Goal: Complete application form

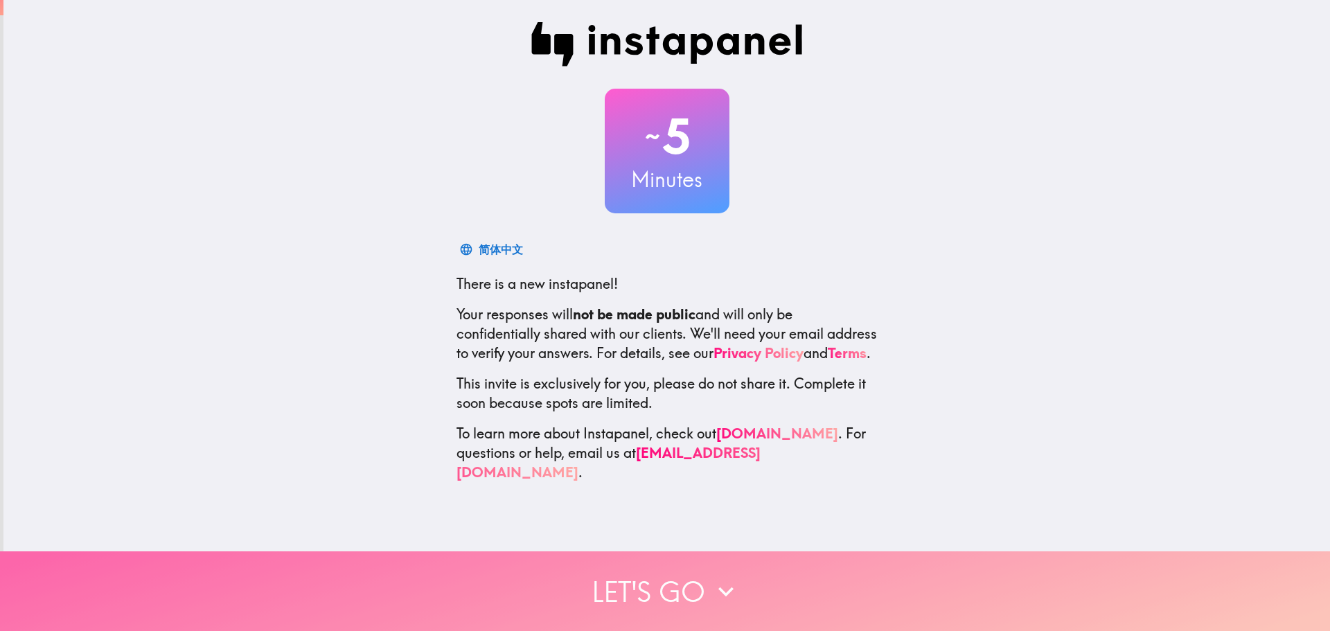
click at [662, 574] on button "Let's go" at bounding box center [665, 591] width 1330 height 80
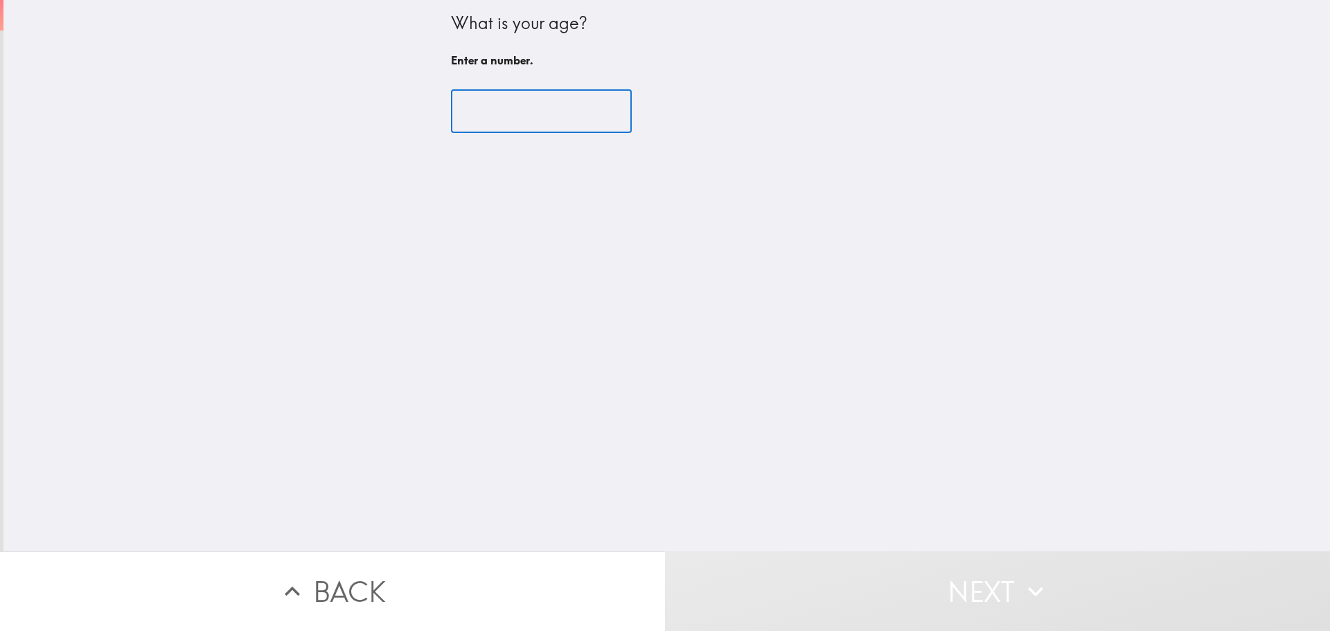
click at [559, 115] on input "number" at bounding box center [541, 111] width 181 height 43
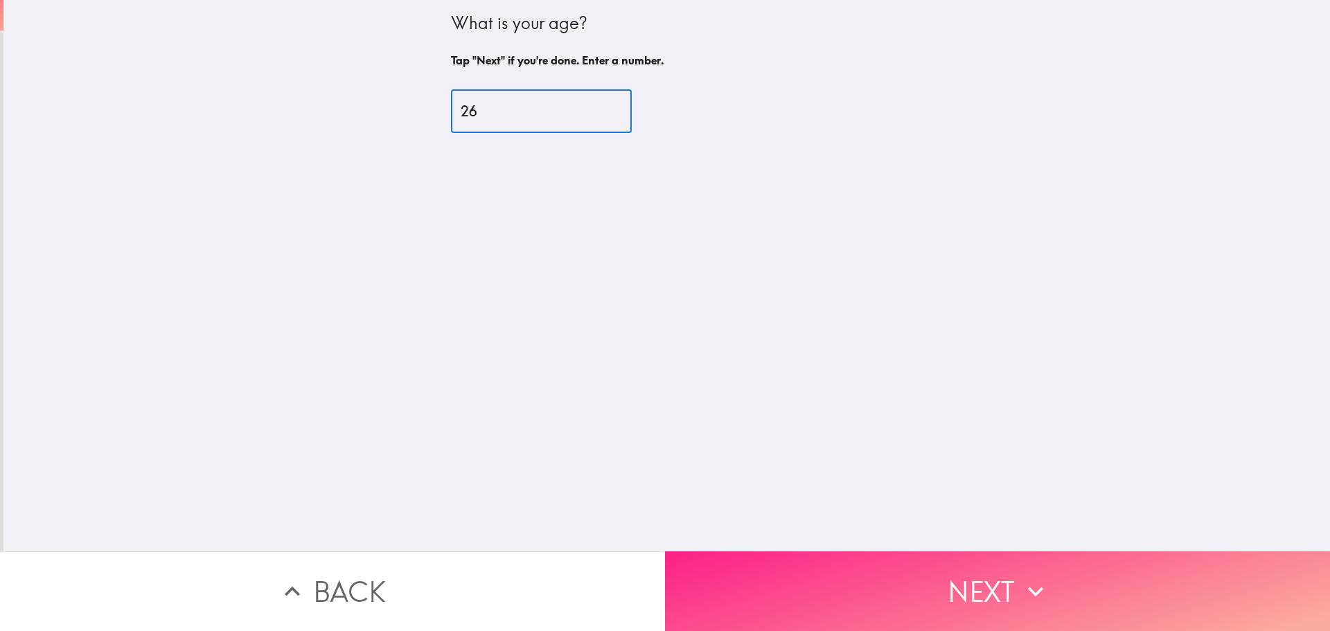
type input "26"
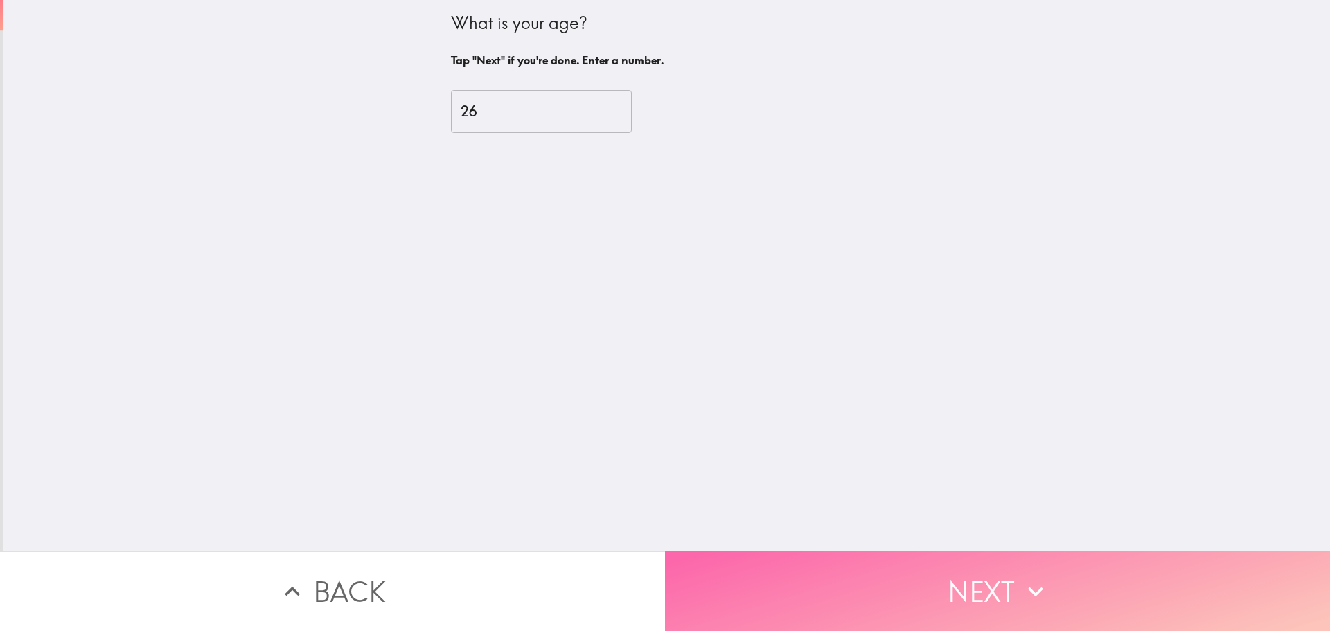
click at [961, 571] on button "Next" at bounding box center [997, 591] width 665 height 80
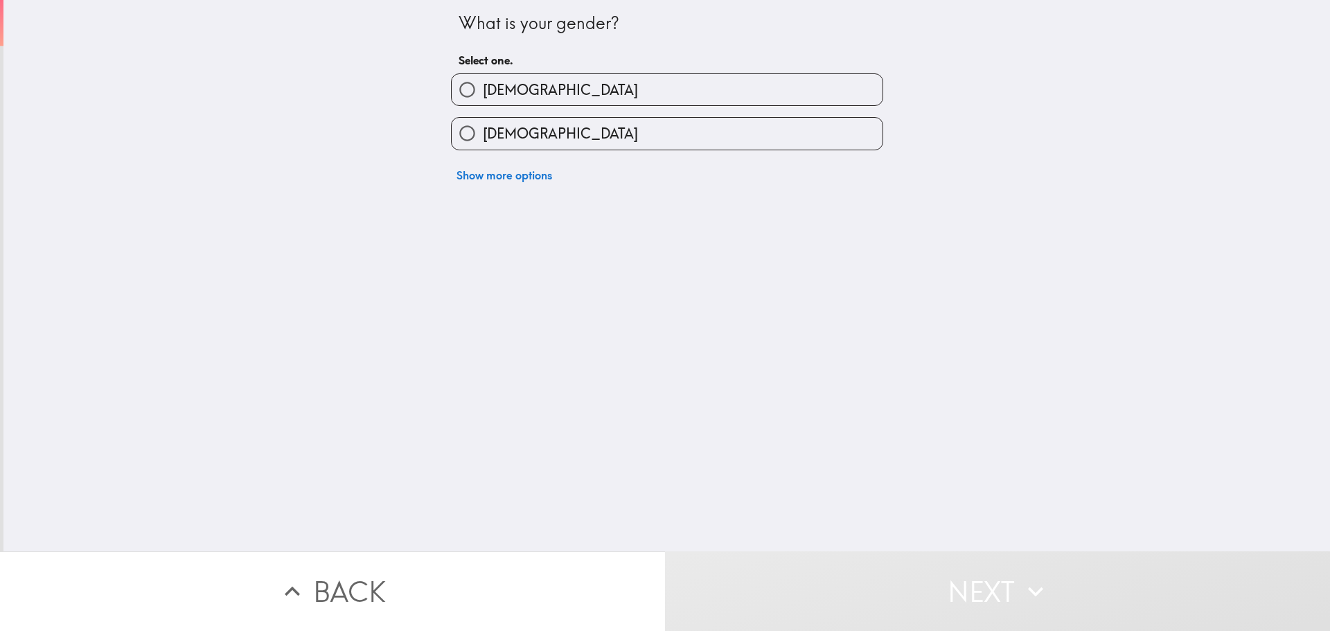
click at [575, 132] on label "[DEMOGRAPHIC_DATA]" at bounding box center [667, 133] width 431 height 31
click at [483, 132] on input "[DEMOGRAPHIC_DATA]" at bounding box center [467, 133] width 31 height 31
radio input "true"
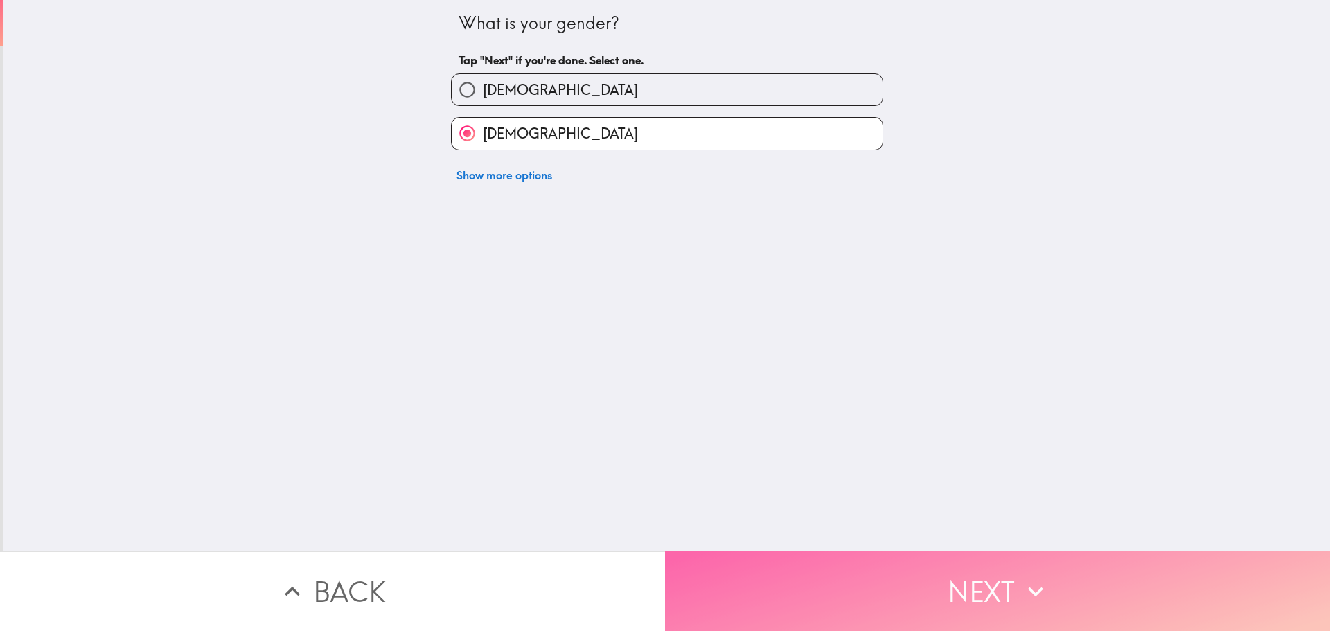
click at [844, 580] on button "Next" at bounding box center [997, 591] width 665 height 80
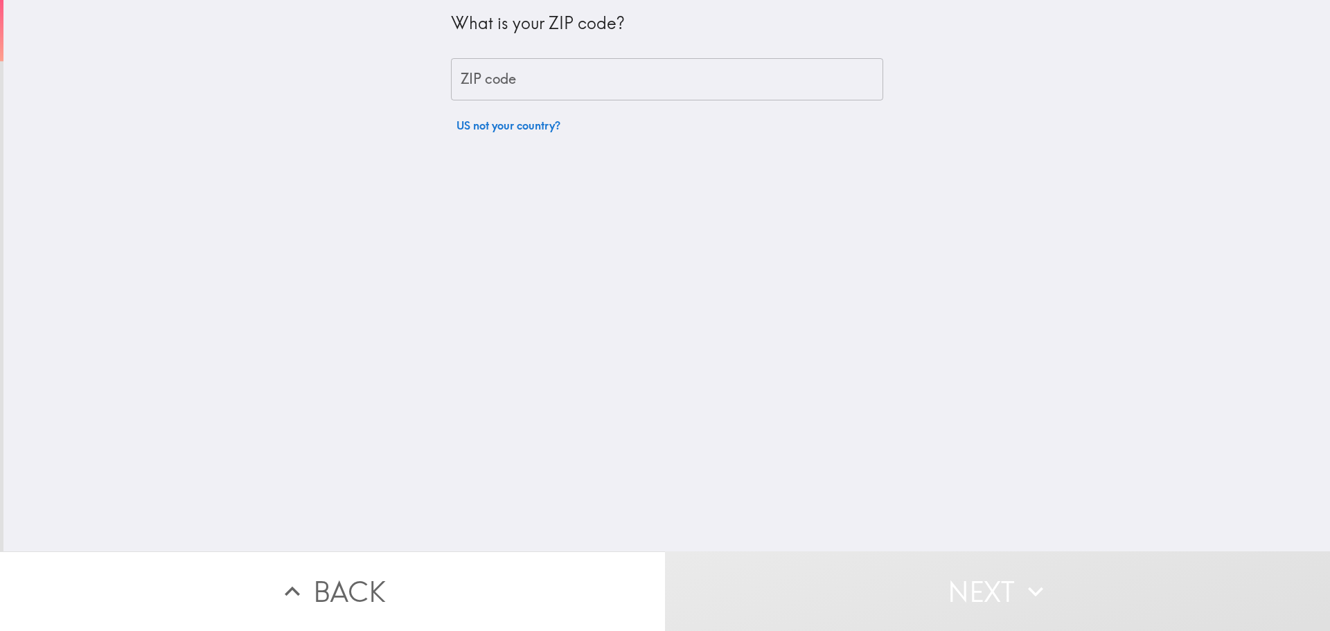
click at [611, 73] on input "ZIP code" at bounding box center [667, 79] width 432 height 43
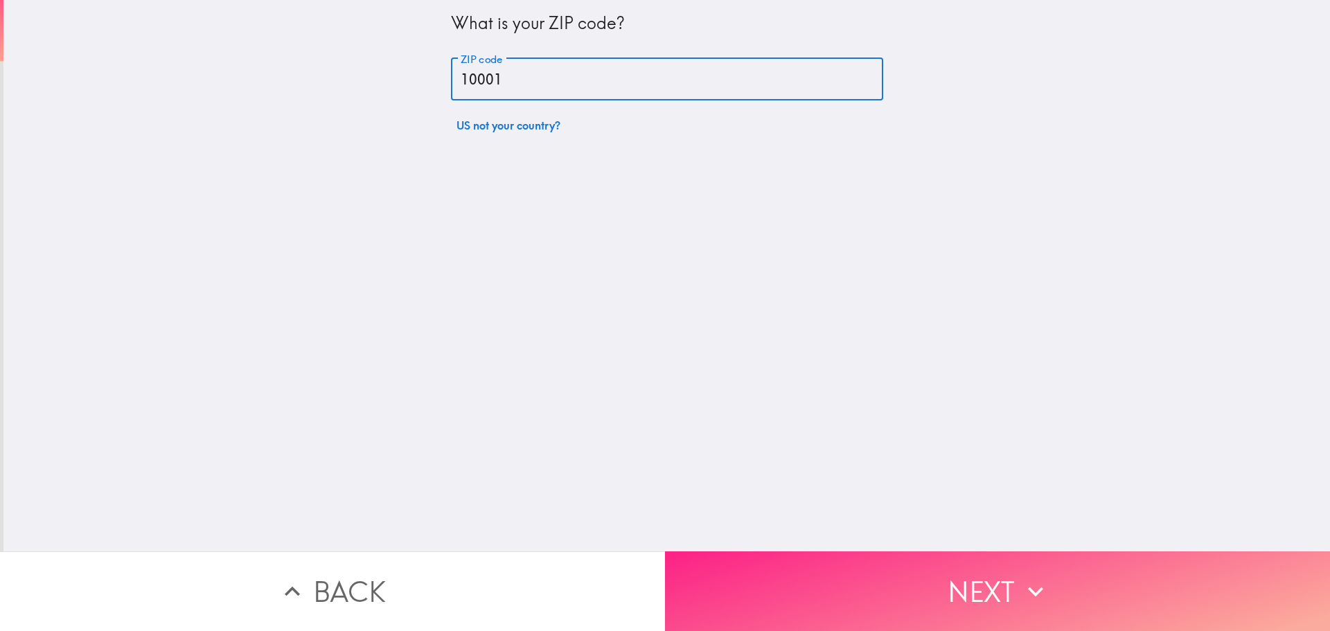
type input "10001"
click at [924, 571] on button "Next" at bounding box center [997, 591] width 665 height 80
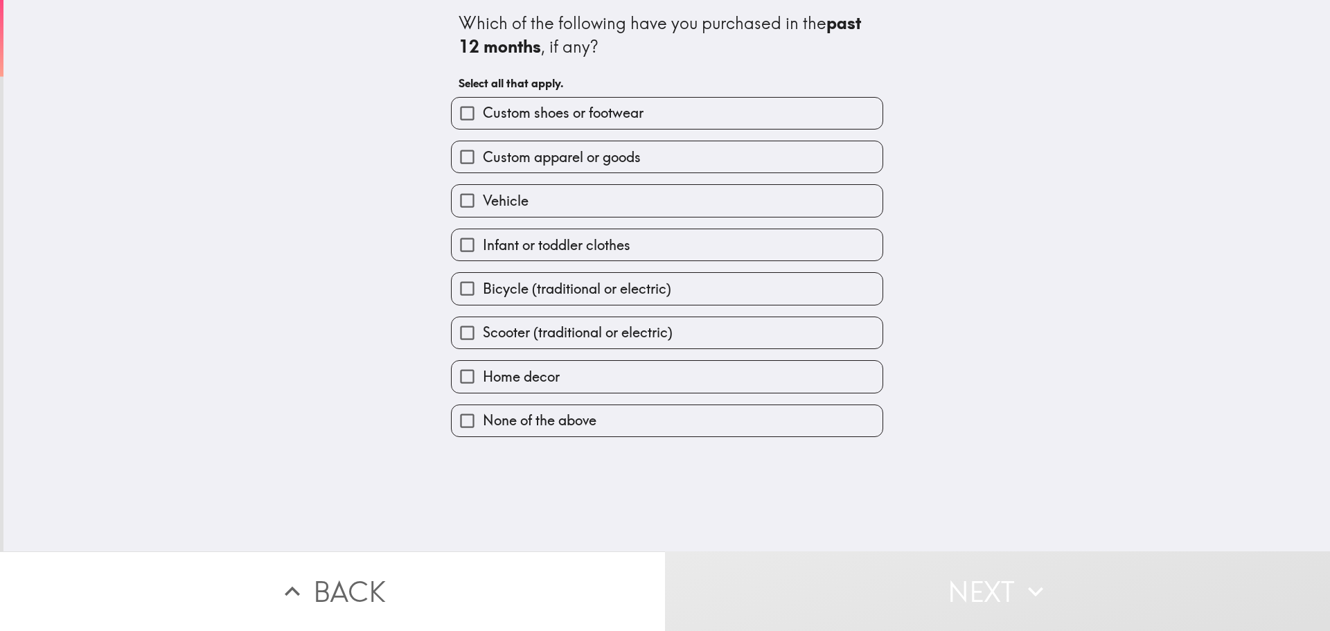
click at [524, 116] on span "Custom shoes or footwear" at bounding box center [563, 112] width 161 height 19
click at [483, 116] on input "Custom shoes or footwear" at bounding box center [467, 113] width 31 height 31
checkbox input "true"
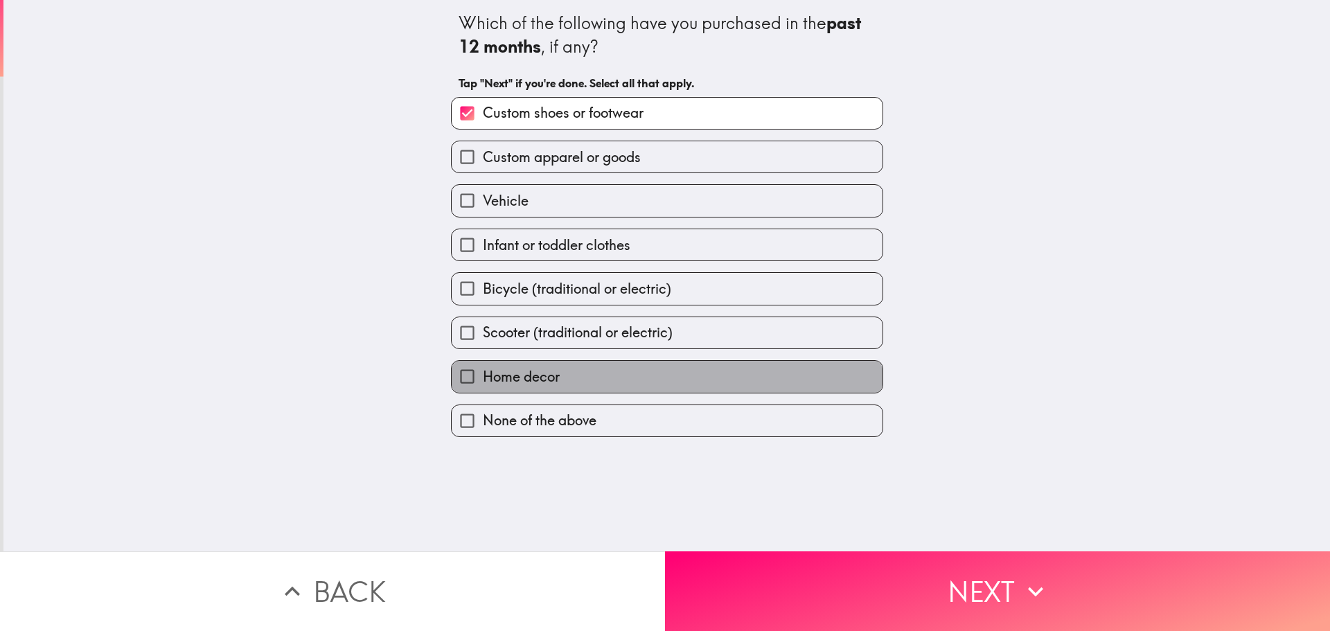
click at [530, 384] on span "Home decor" at bounding box center [521, 376] width 77 height 19
click at [483, 384] on input "Home decor" at bounding box center [467, 376] width 31 height 31
checkbox input "true"
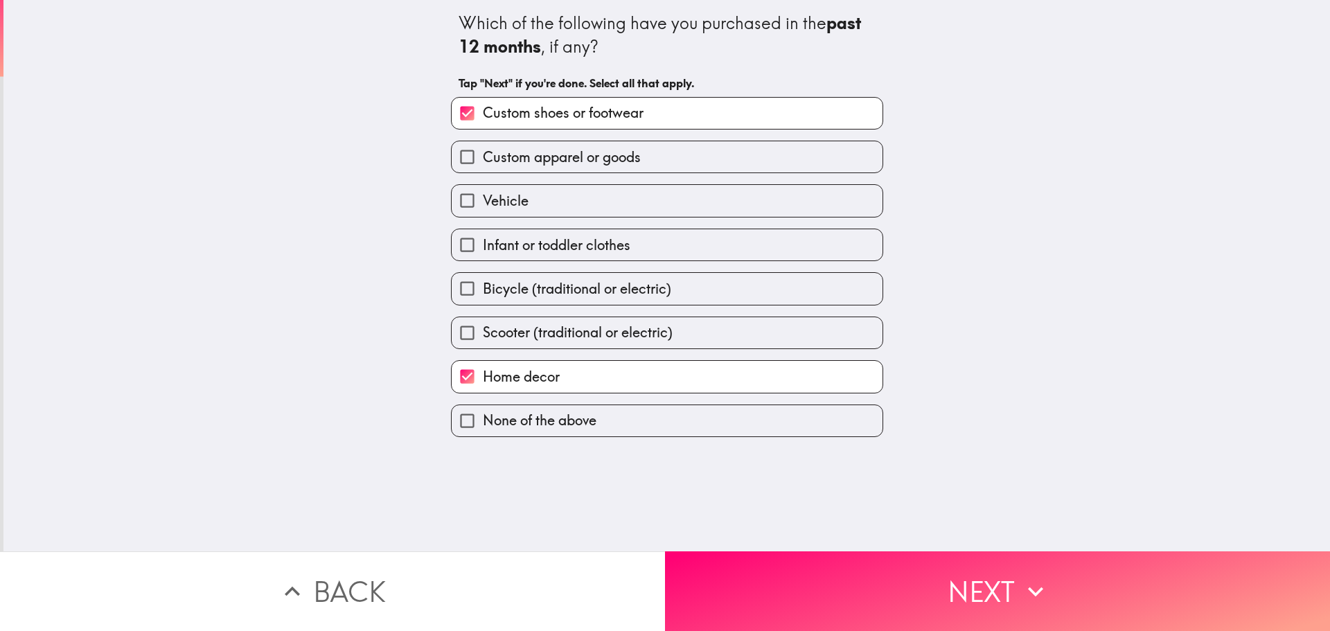
click at [546, 153] on span "Custom apparel or goods" at bounding box center [562, 157] width 158 height 19
click at [483, 153] on input "Custom apparel or goods" at bounding box center [467, 156] width 31 height 31
checkbox input "true"
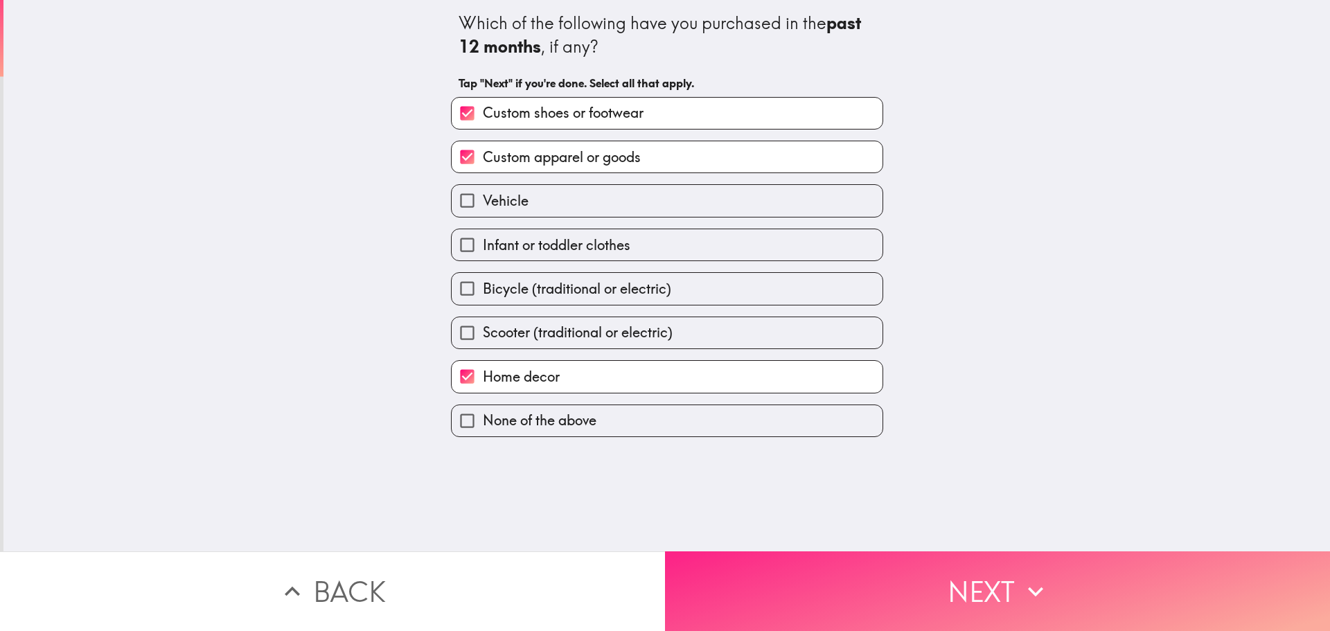
click at [859, 558] on button "Next" at bounding box center [997, 591] width 665 height 80
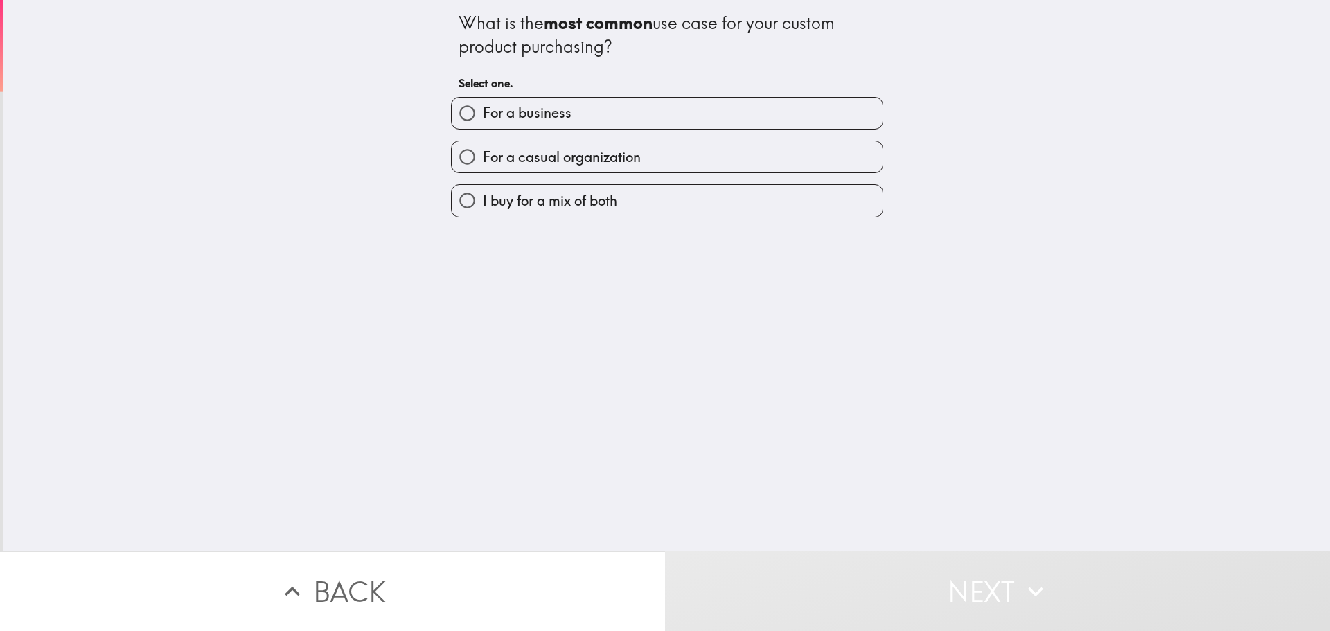
click at [589, 163] on span "For a casual organization" at bounding box center [562, 157] width 158 height 19
click at [483, 163] on input "For a casual organization" at bounding box center [467, 156] width 31 height 31
radio input "true"
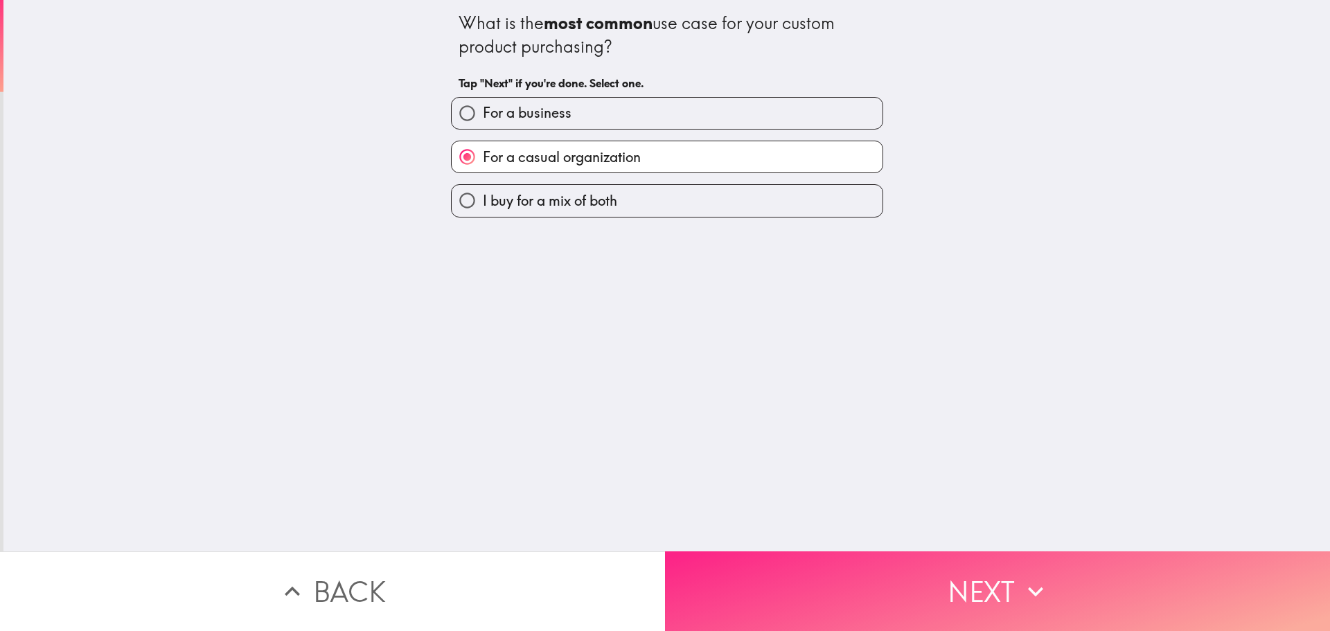
click at [861, 589] on button "Next" at bounding box center [997, 591] width 665 height 80
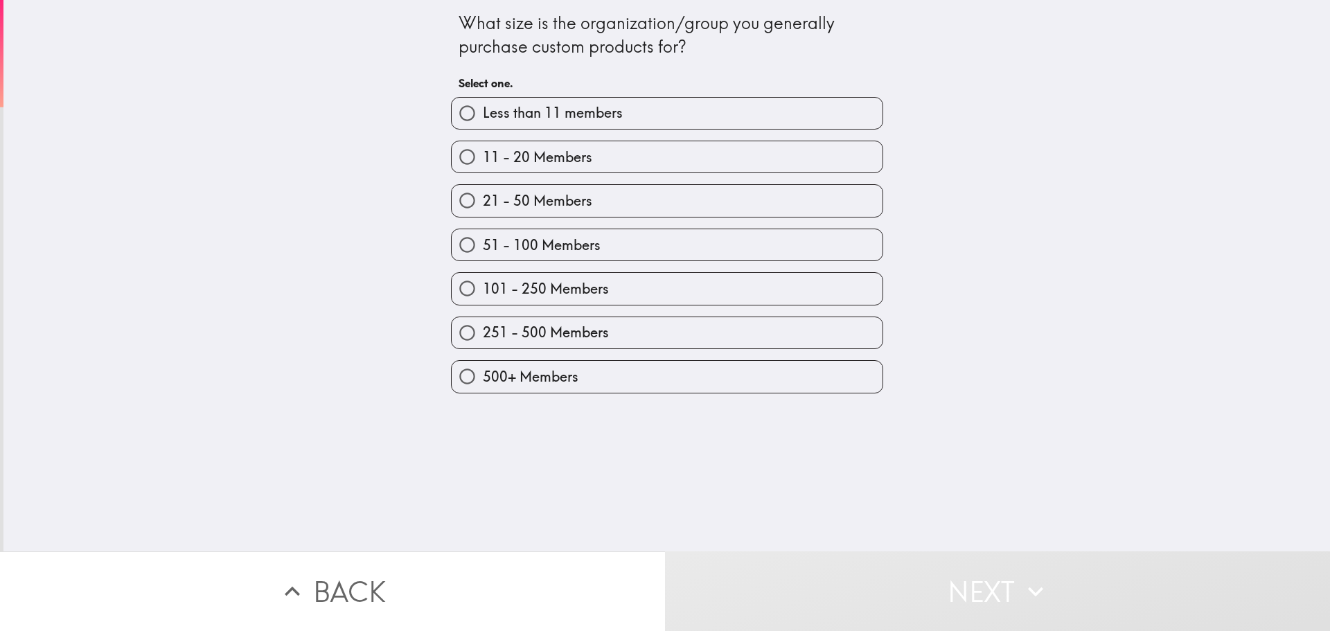
click at [693, 374] on label "500+ Members" at bounding box center [667, 376] width 431 height 31
click at [483, 374] on input "500+ Members" at bounding box center [467, 376] width 31 height 31
radio input "true"
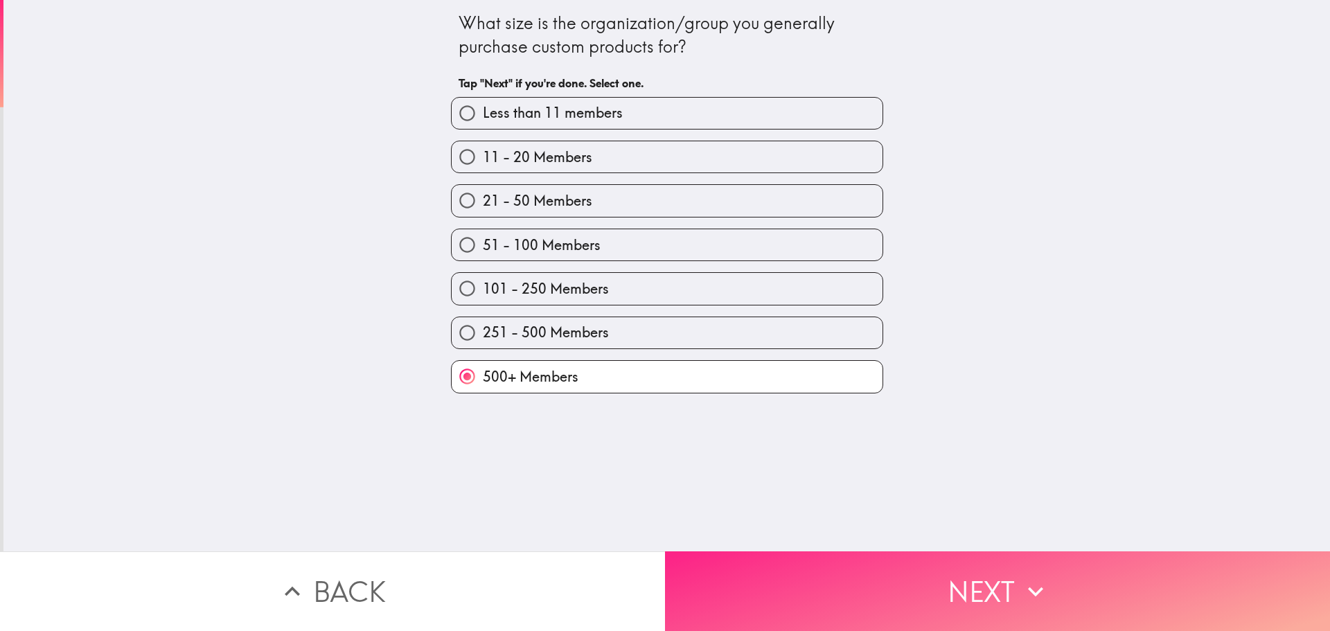
click at [876, 562] on button "Next" at bounding box center [997, 591] width 665 height 80
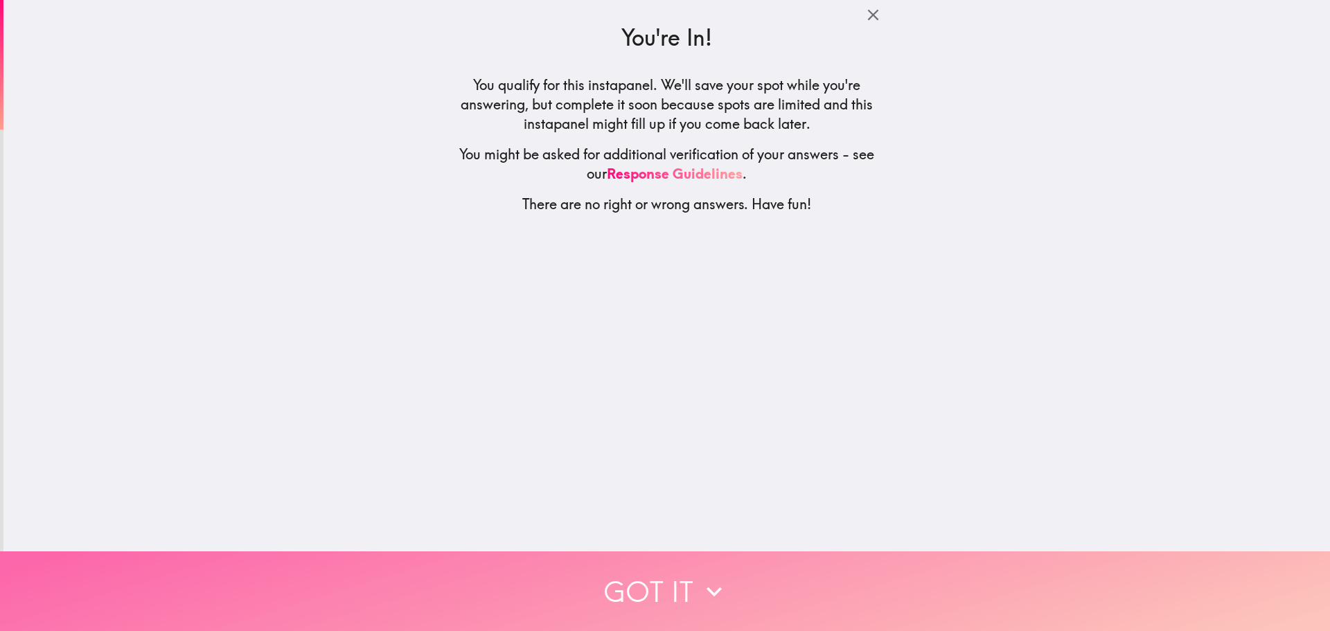
click at [674, 560] on button "Got it" at bounding box center [665, 591] width 1330 height 80
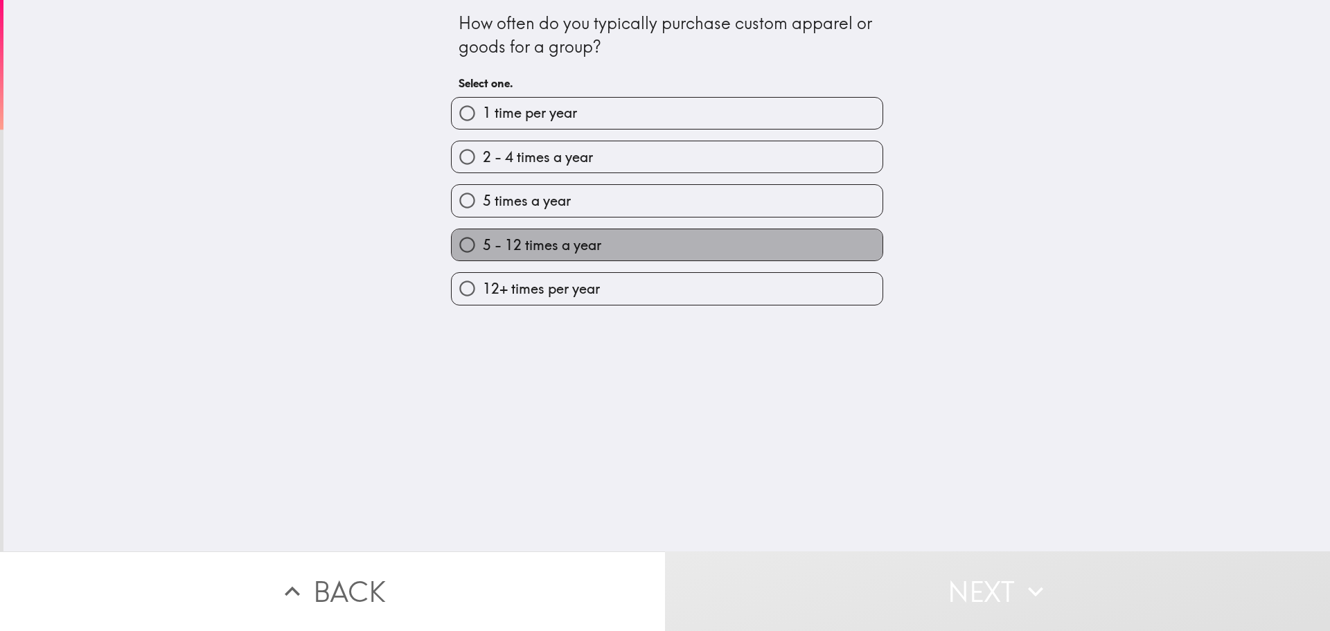
click at [571, 250] on span "5 - 12 times a year" at bounding box center [542, 244] width 118 height 19
click at [483, 250] on input "5 - 12 times a year" at bounding box center [467, 244] width 31 height 31
radio input "true"
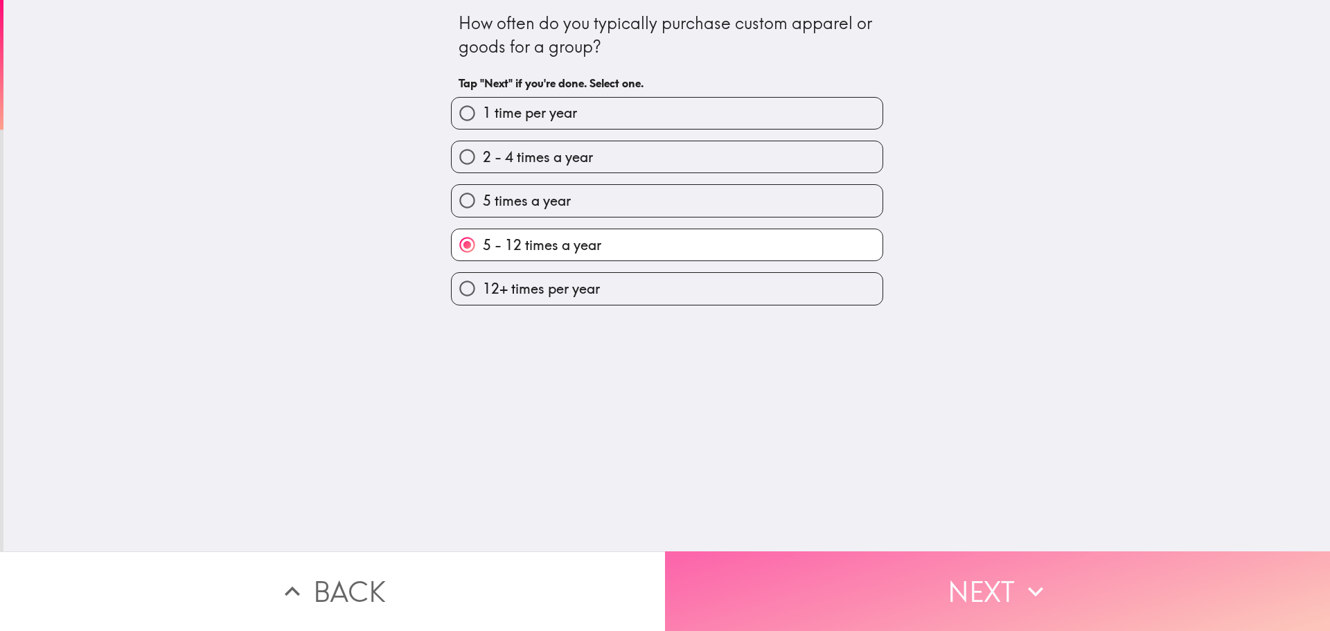
click at [903, 582] on button "Next" at bounding box center [997, 591] width 665 height 80
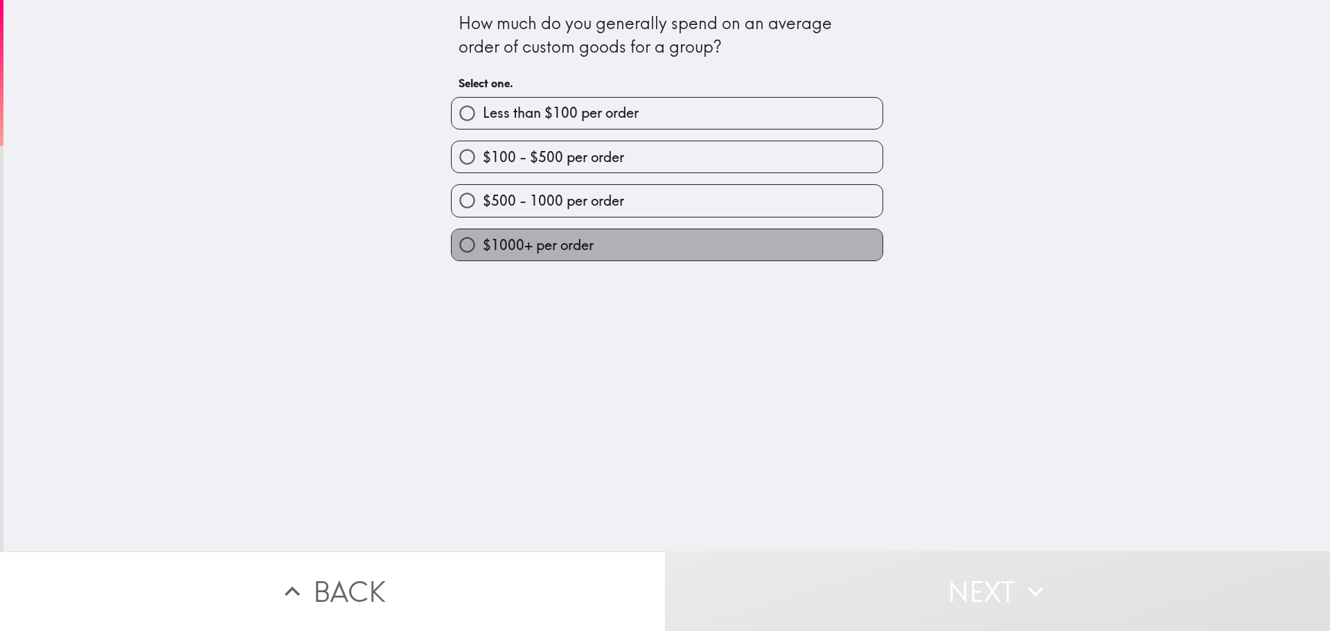
click at [646, 249] on label "$1000+ per order" at bounding box center [667, 244] width 431 height 31
click at [483, 249] on input "$1000+ per order" at bounding box center [467, 244] width 31 height 31
radio input "true"
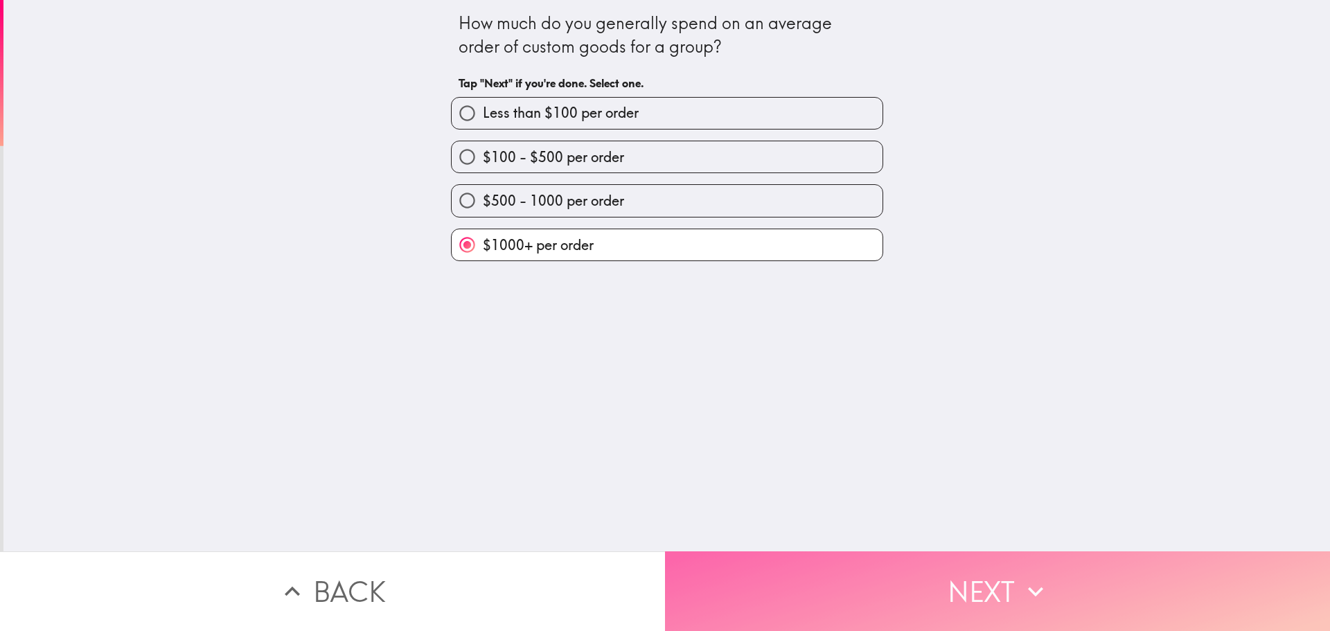
click at [807, 565] on button "Next" at bounding box center [997, 591] width 665 height 80
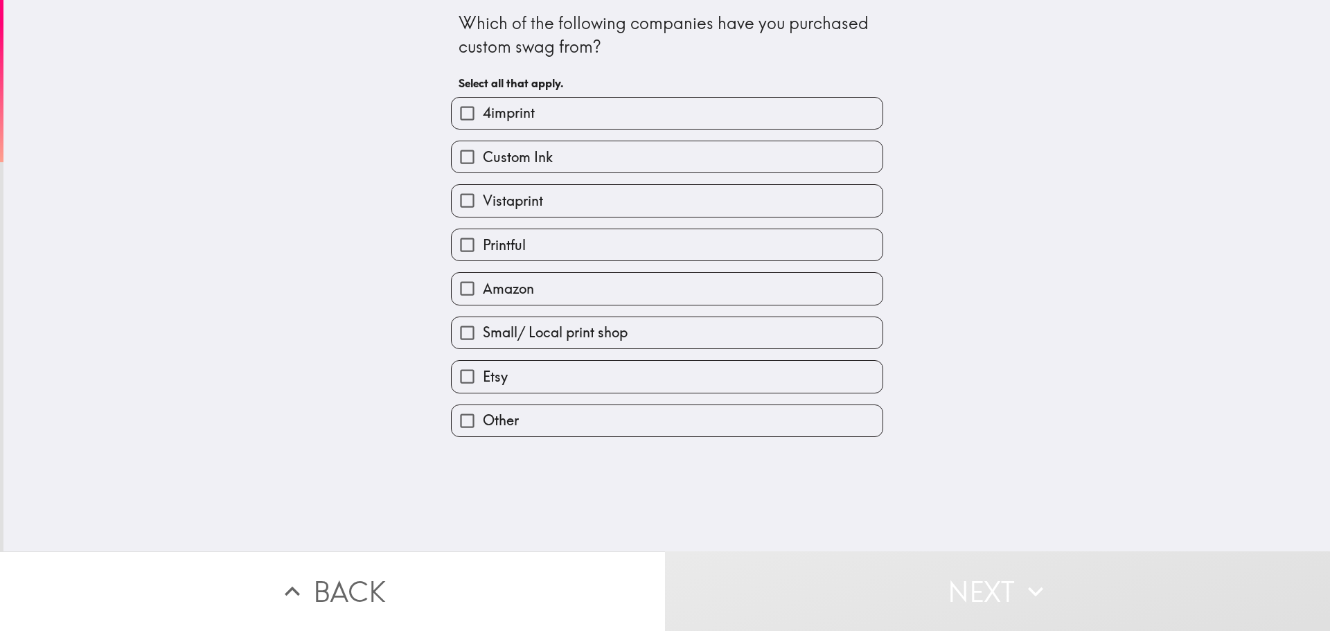
click at [531, 107] on label "4imprint" at bounding box center [667, 113] width 431 height 31
click at [483, 107] on input "4imprint" at bounding box center [467, 113] width 31 height 31
checkbox input "true"
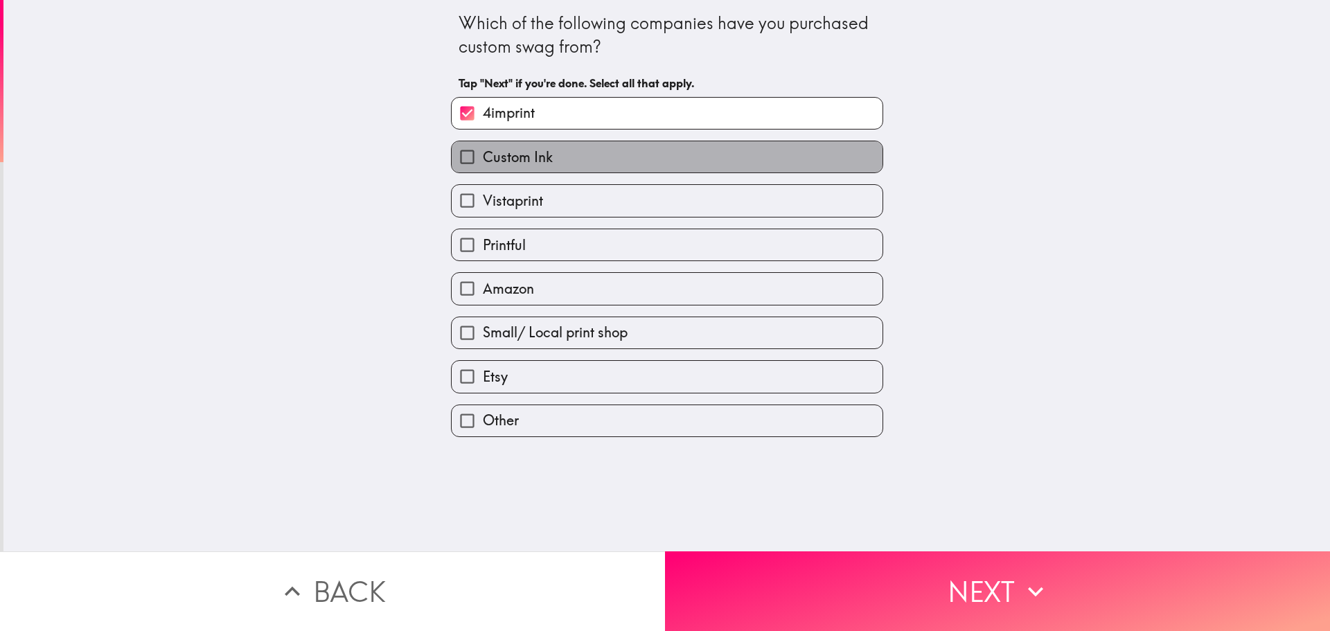
click at [537, 167] on label "Custom Ink" at bounding box center [667, 156] width 431 height 31
click at [483, 167] on input "Custom Ink" at bounding box center [467, 156] width 31 height 31
checkbox input "true"
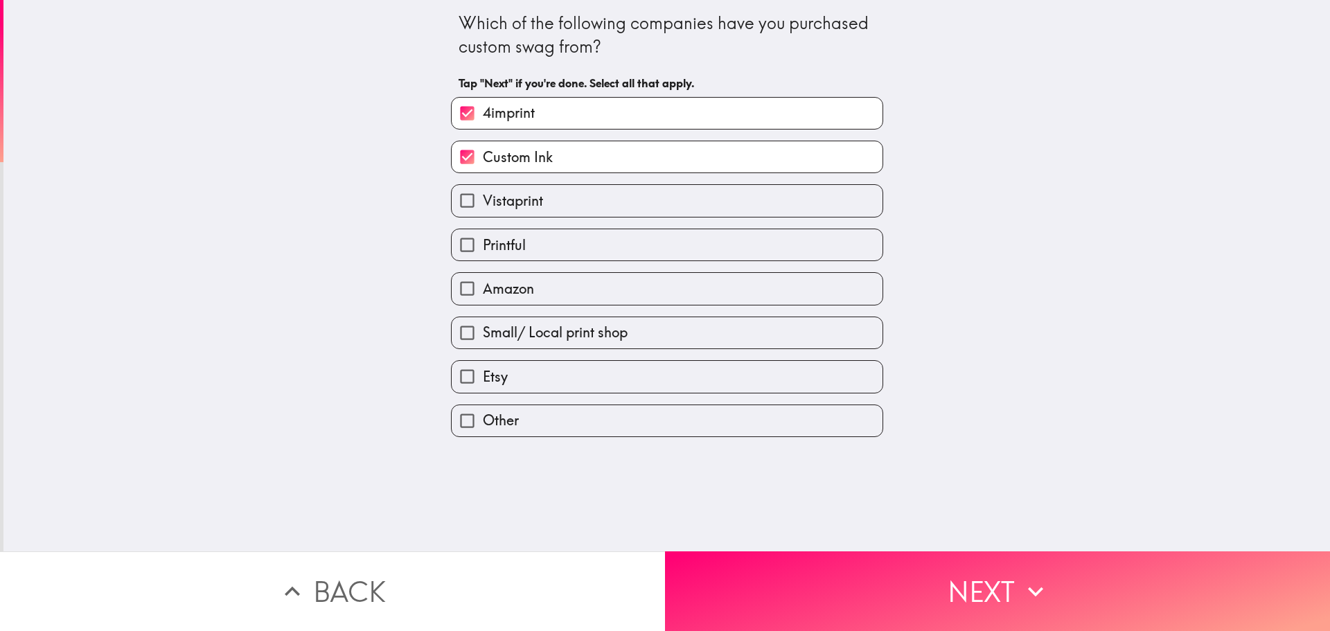
click at [533, 202] on label "Vistaprint" at bounding box center [667, 200] width 431 height 31
click at [483, 202] on input "Vistaprint" at bounding box center [467, 200] width 31 height 31
checkbox input "true"
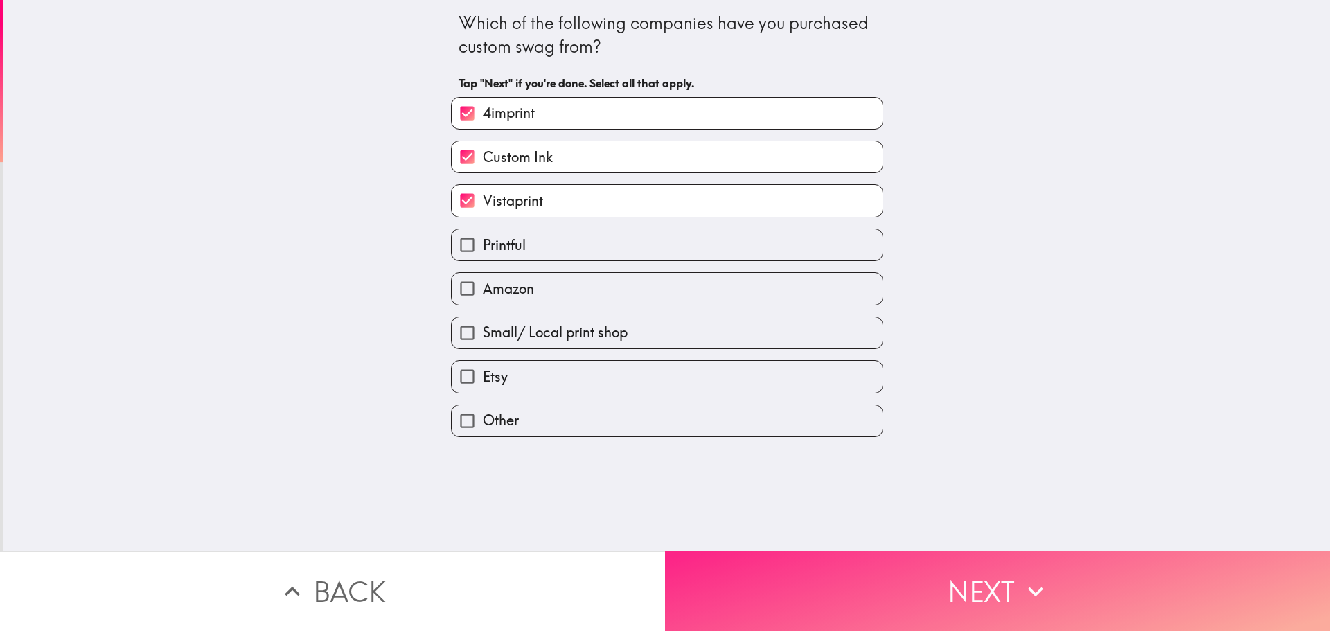
click at [820, 571] on button "Next" at bounding box center [997, 591] width 665 height 80
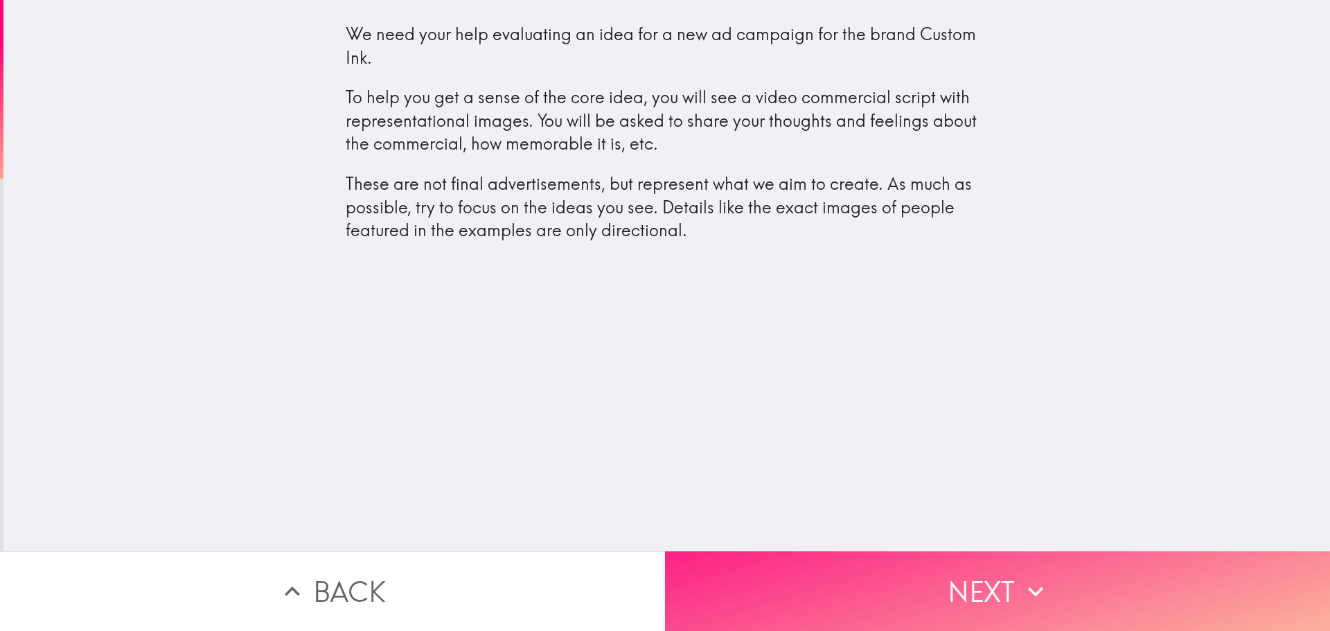
click at [972, 571] on button "Next" at bounding box center [997, 591] width 665 height 80
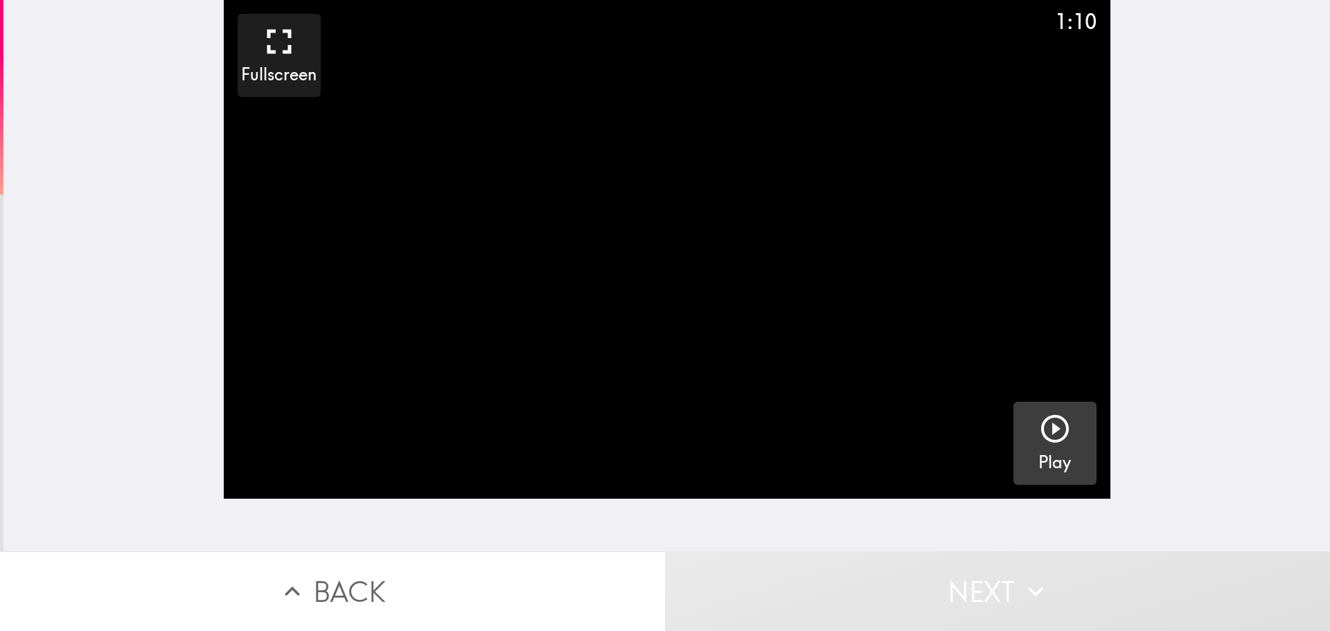
click at [1050, 454] on h5 "Play" at bounding box center [1054, 463] width 33 height 24
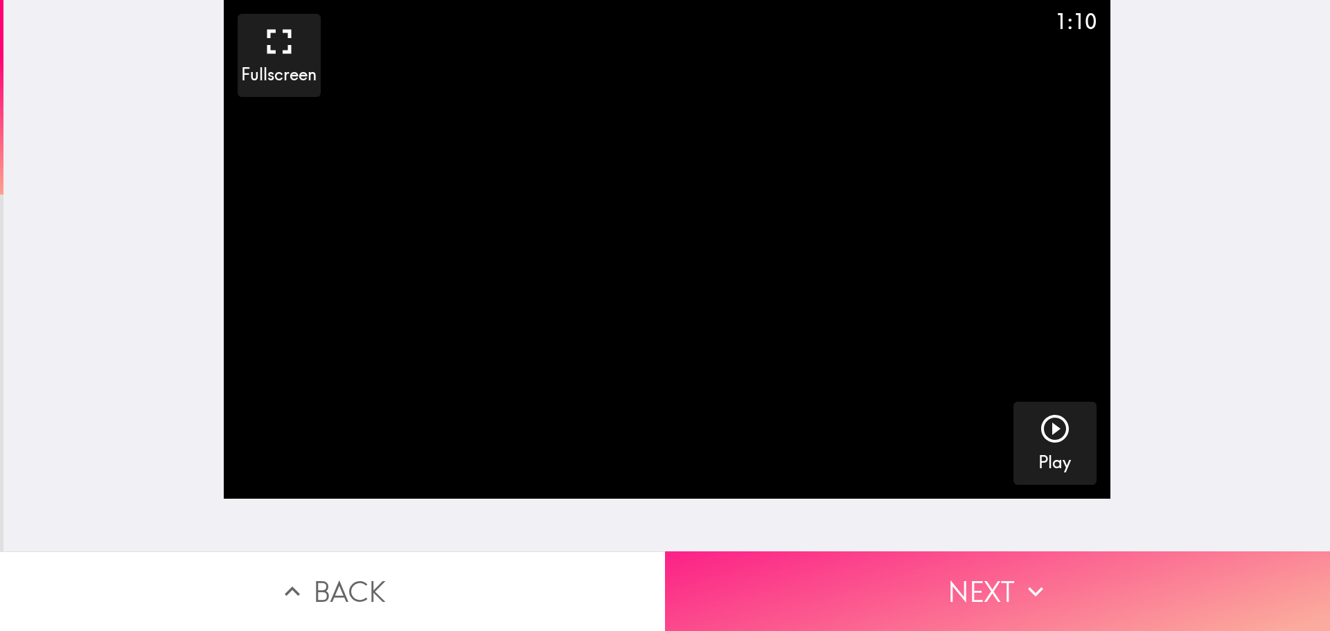
click at [1001, 587] on button "Next" at bounding box center [997, 591] width 665 height 80
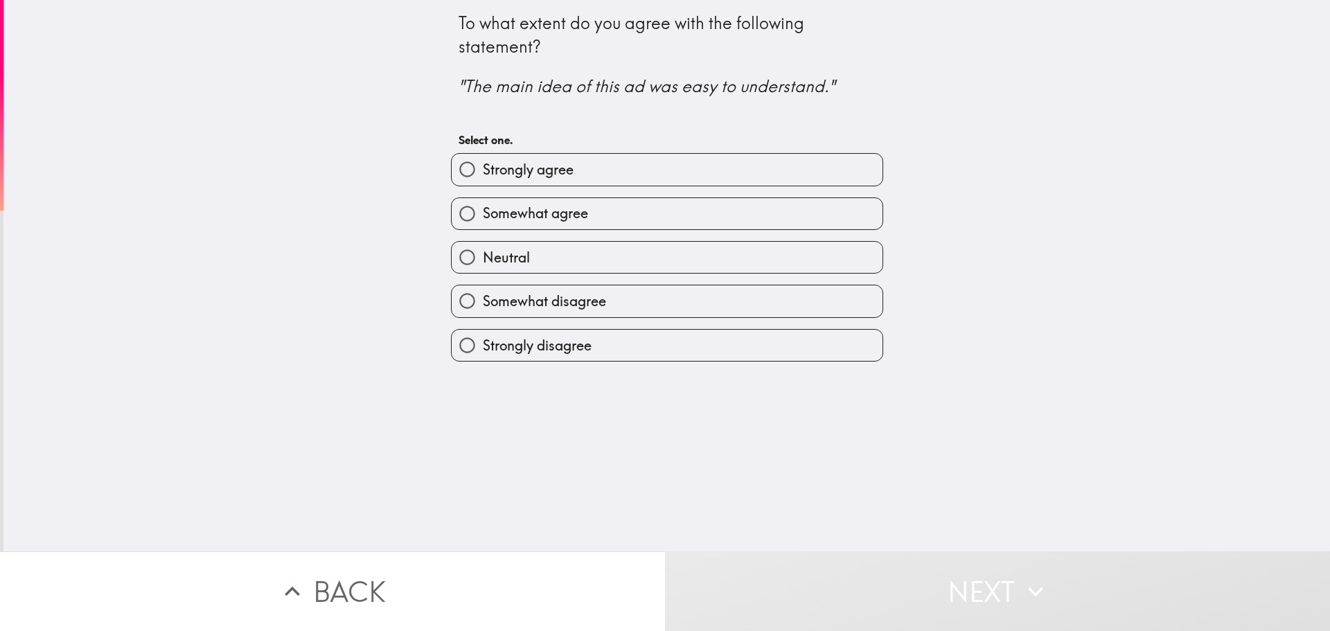
click at [643, 217] on label "Somewhat agree" at bounding box center [667, 213] width 431 height 31
click at [483, 217] on input "Somewhat agree" at bounding box center [467, 213] width 31 height 31
radio input "true"
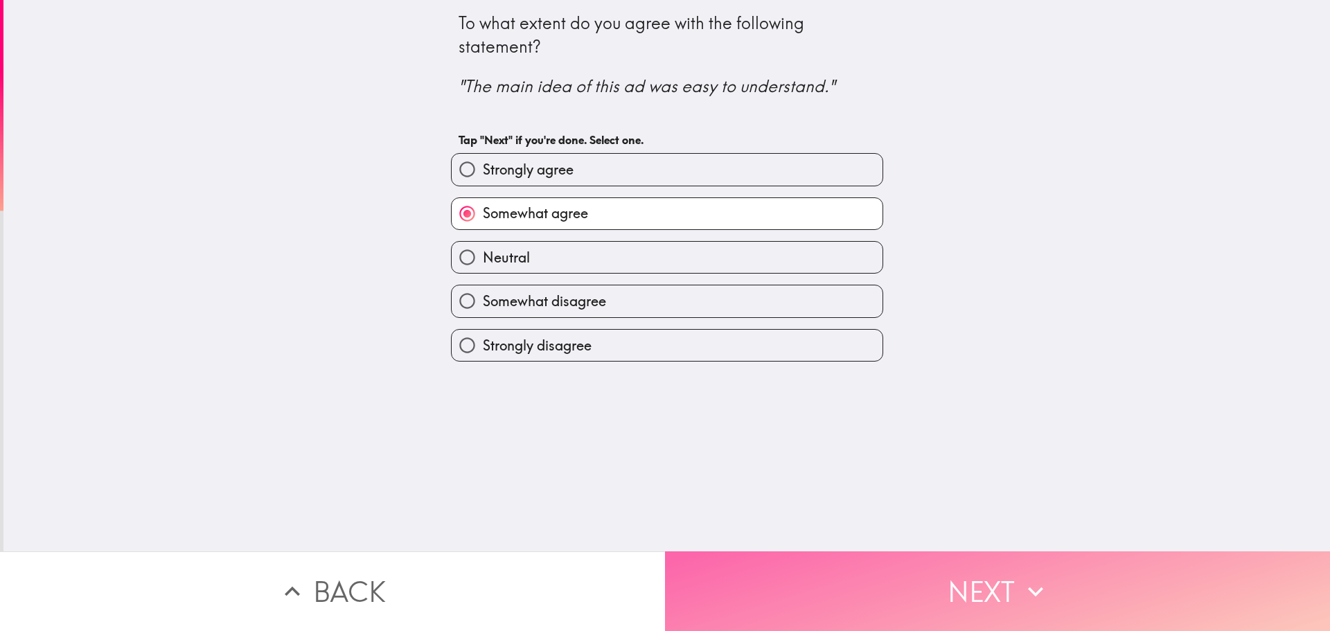
click at [982, 576] on button "Next" at bounding box center [997, 591] width 665 height 80
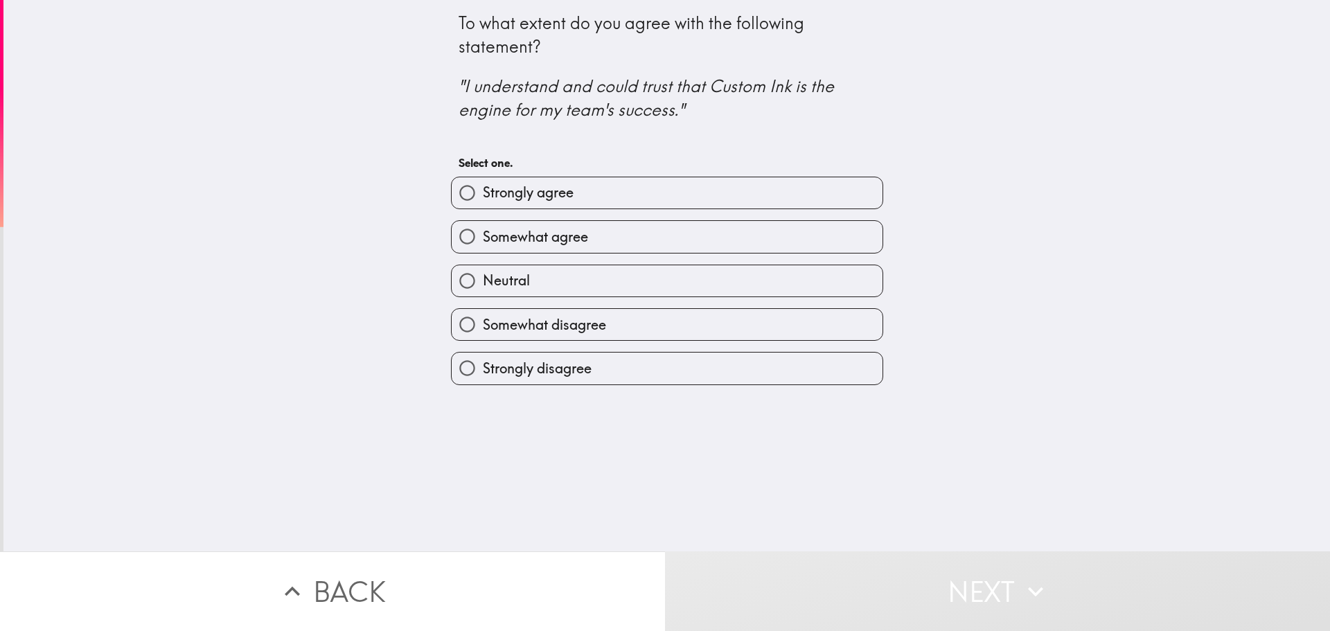
click at [524, 202] on span "Strongly agree" at bounding box center [528, 192] width 91 height 19
click at [483, 202] on input "Strongly agree" at bounding box center [467, 192] width 31 height 31
radio input "true"
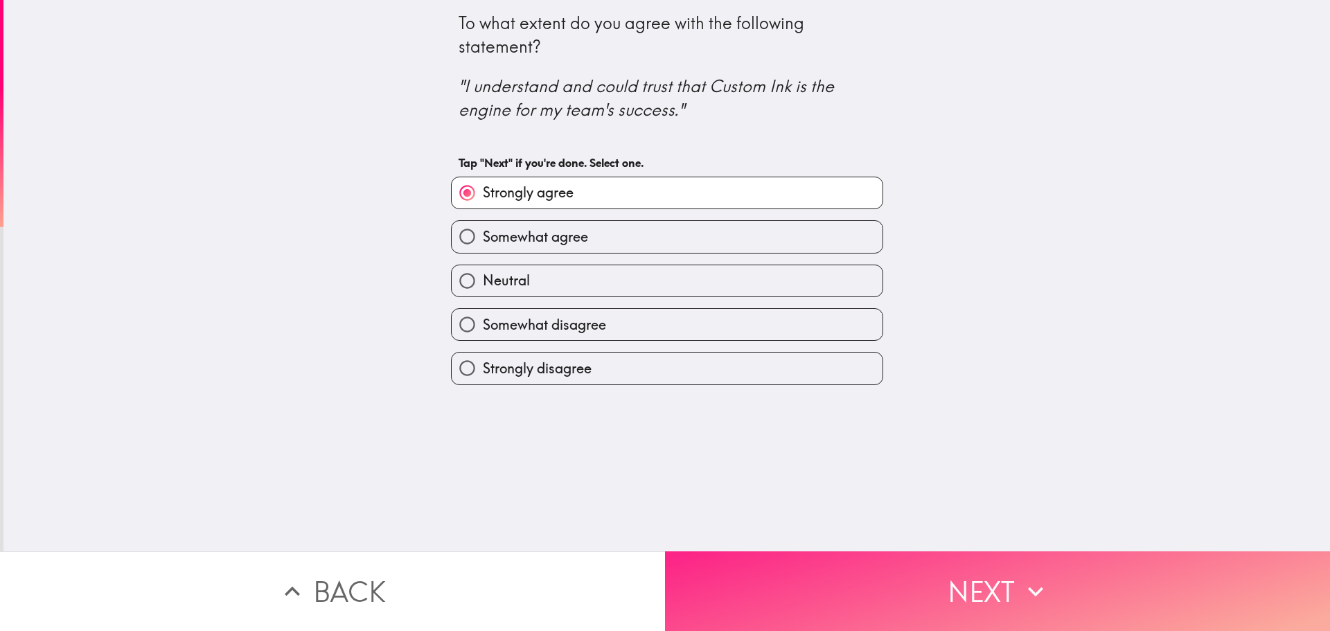
click at [904, 577] on button "Next" at bounding box center [997, 591] width 665 height 80
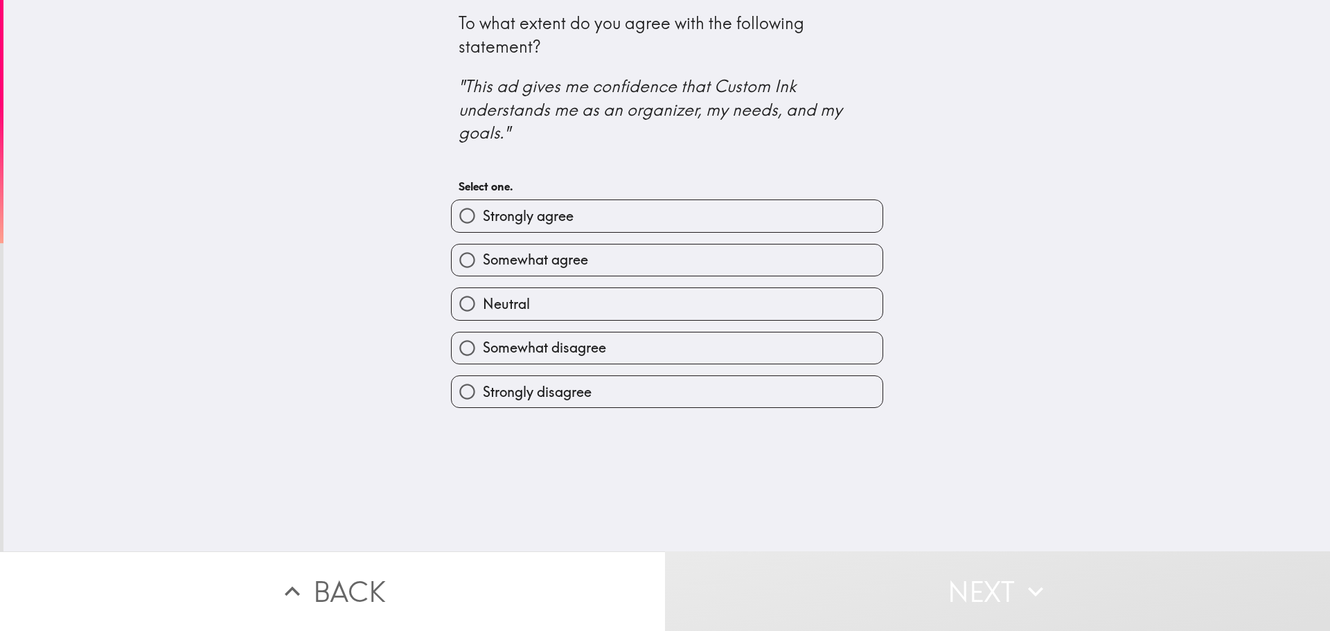
click at [515, 220] on span "Strongly agree" at bounding box center [528, 215] width 91 height 19
click at [483, 220] on input "Strongly agree" at bounding box center [467, 215] width 31 height 31
radio input "true"
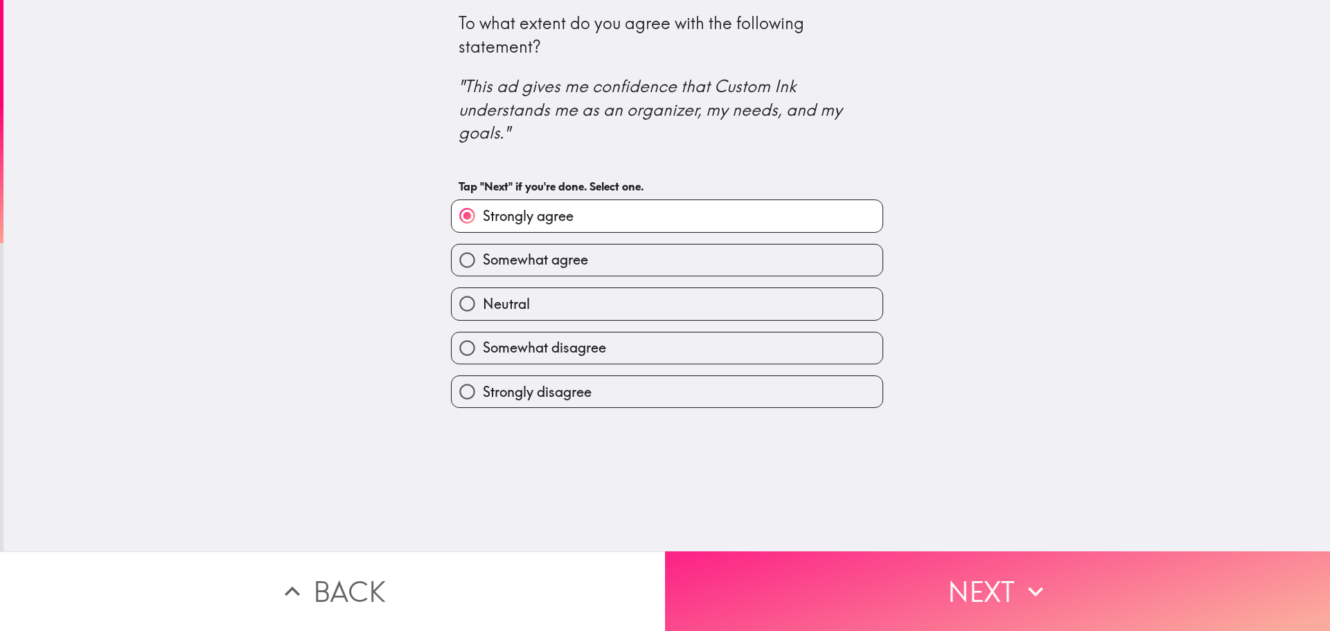
click at [888, 555] on button "Next" at bounding box center [997, 591] width 665 height 80
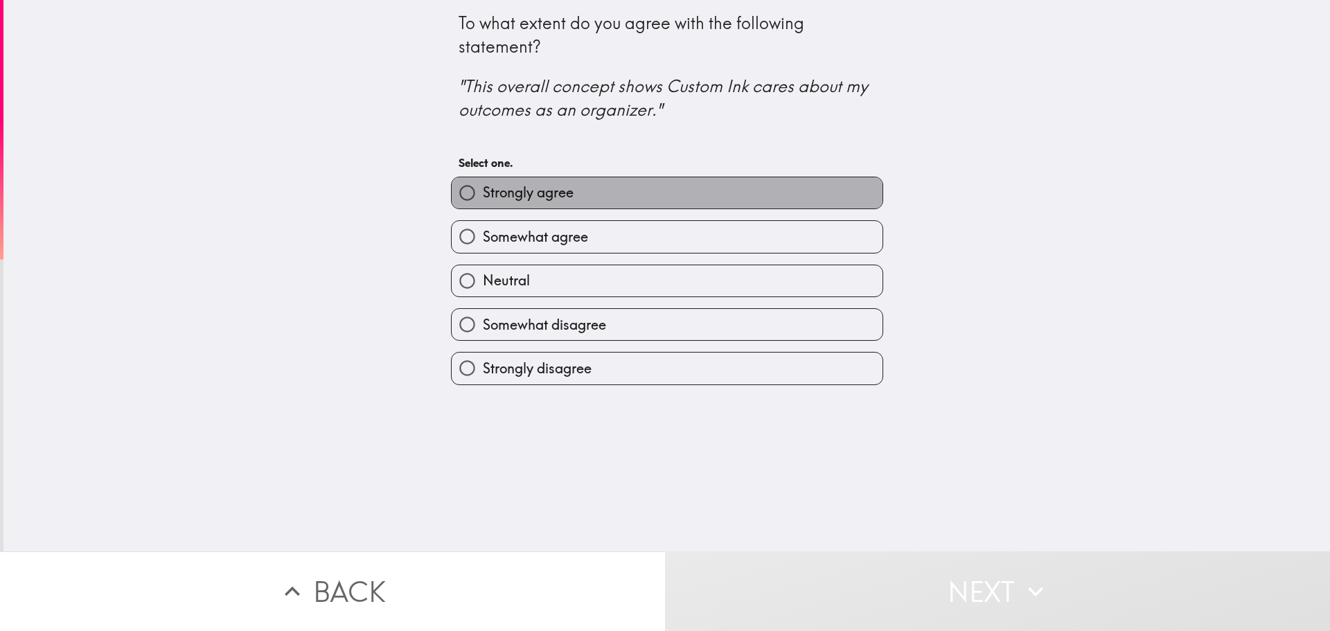
click at [512, 198] on span "Strongly agree" at bounding box center [528, 192] width 91 height 19
click at [483, 198] on input "Strongly agree" at bounding box center [467, 192] width 31 height 31
radio input "true"
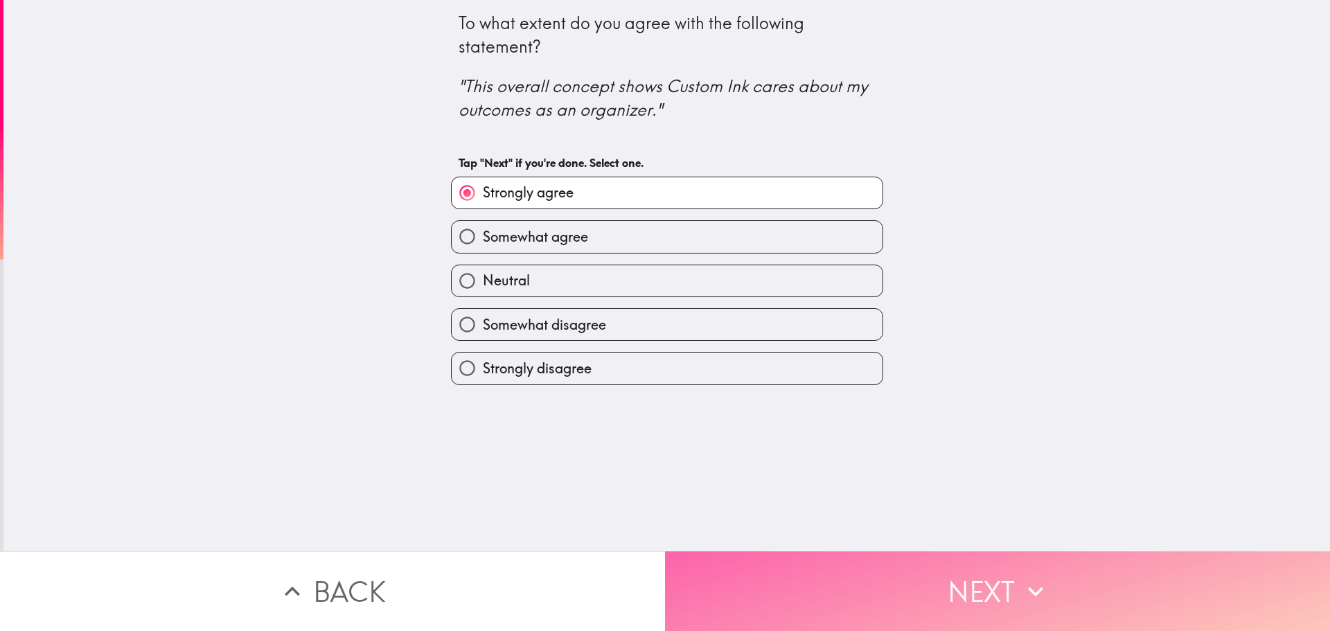
click at [869, 576] on button "Next" at bounding box center [997, 591] width 665 height 80
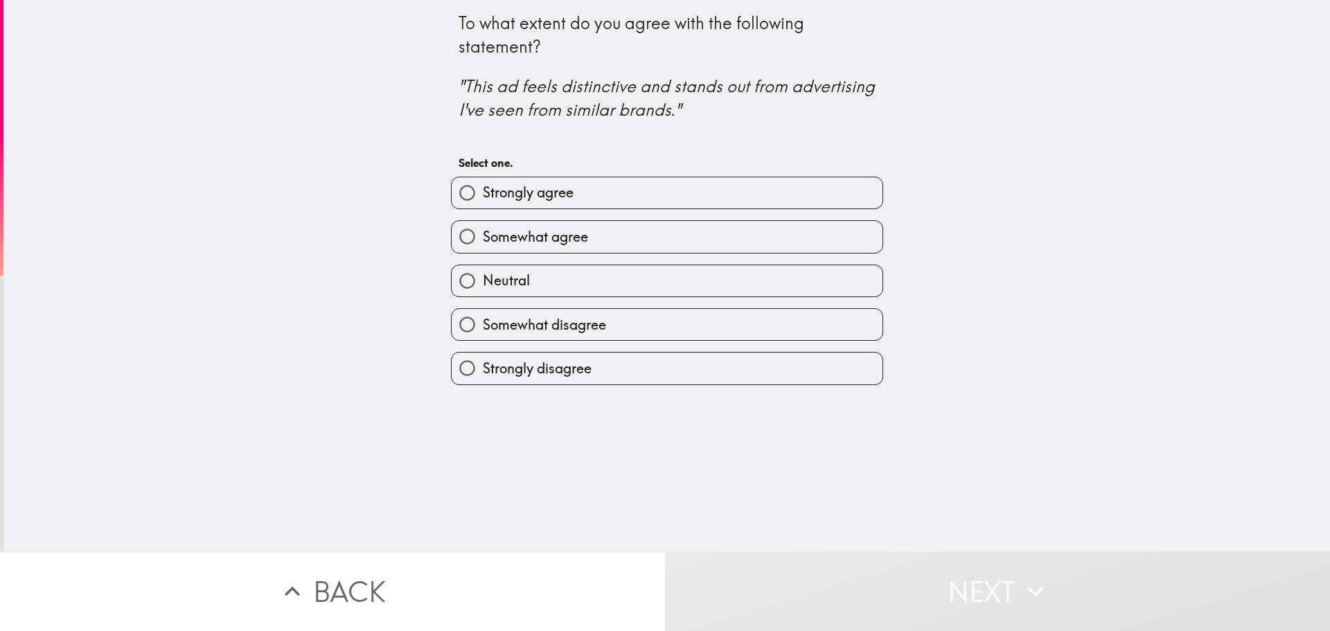
click at [572, 245] on span "Somewhat agree" at bounding box center [535, 236] width 105 height 19
click at [483, 245] on input "Somewhat agree" at bounding box center [467, 236] width 31 height 31
radio input "true"
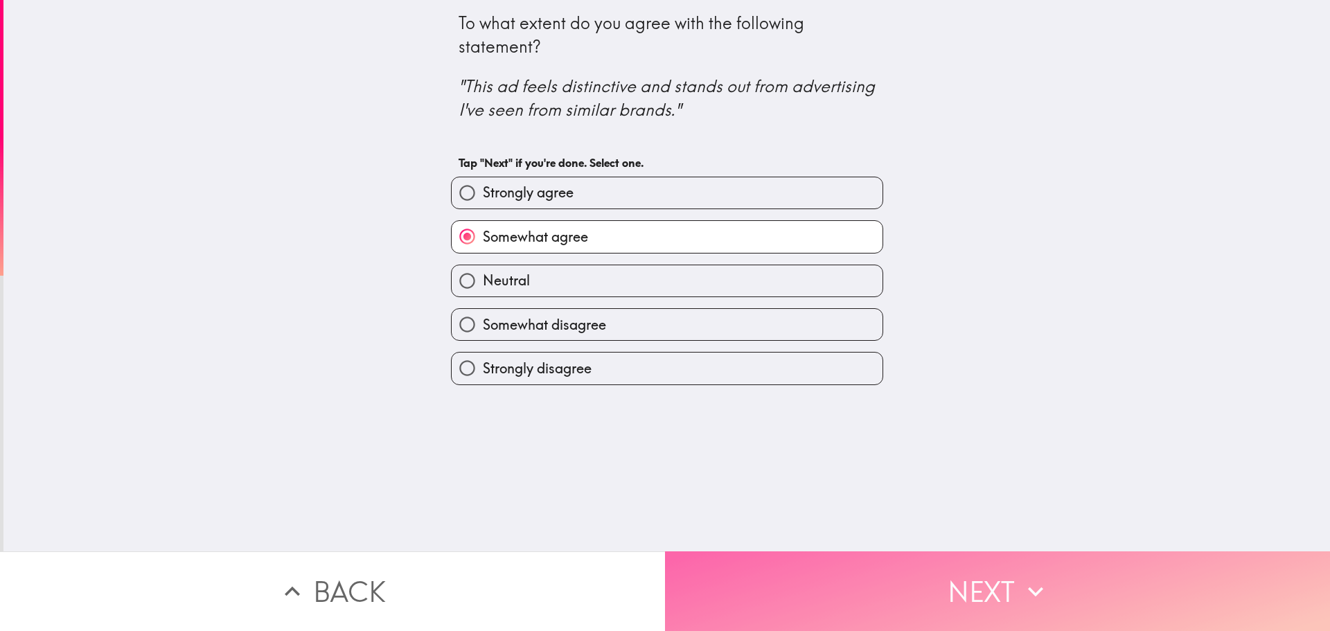
click at [896, 604] on button "Next" at bounding box center [997, 591] width 665 height 80
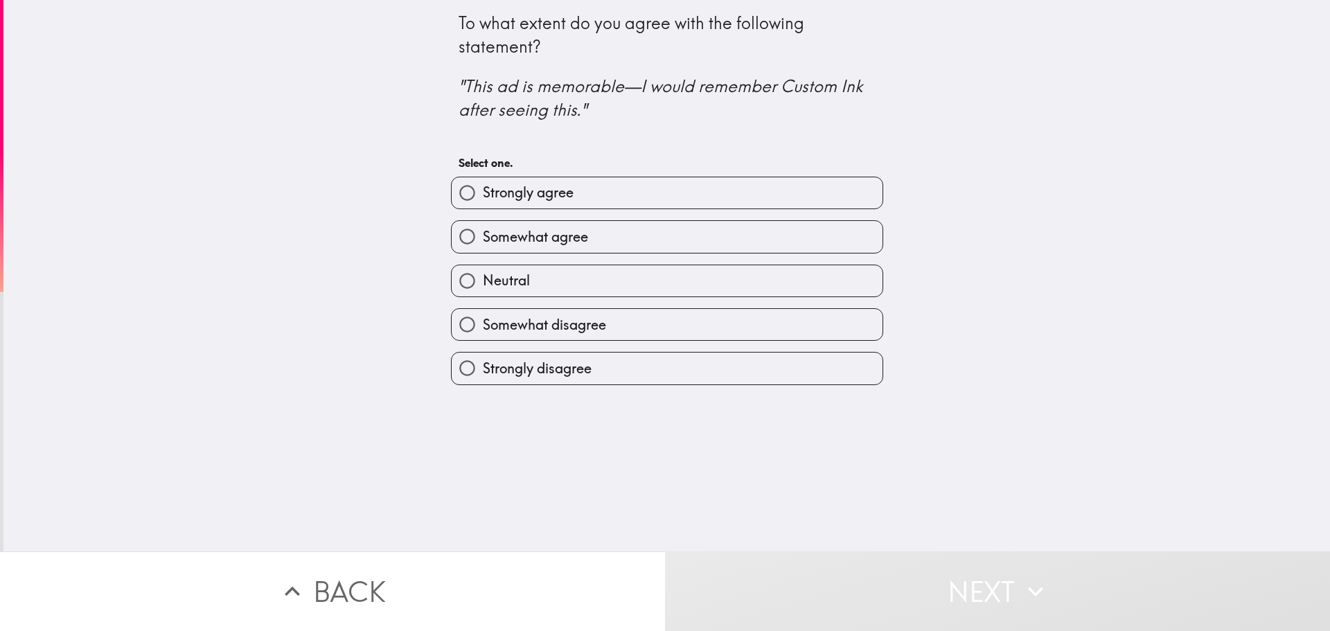
click at [508, 197] on span "Strongly agree" at bounding box center [528, 192] width 91 height 19
click at [483, 197] on input "Strongly agree" at bounding box center [467, 192] width 31 height 31
radio input "true"
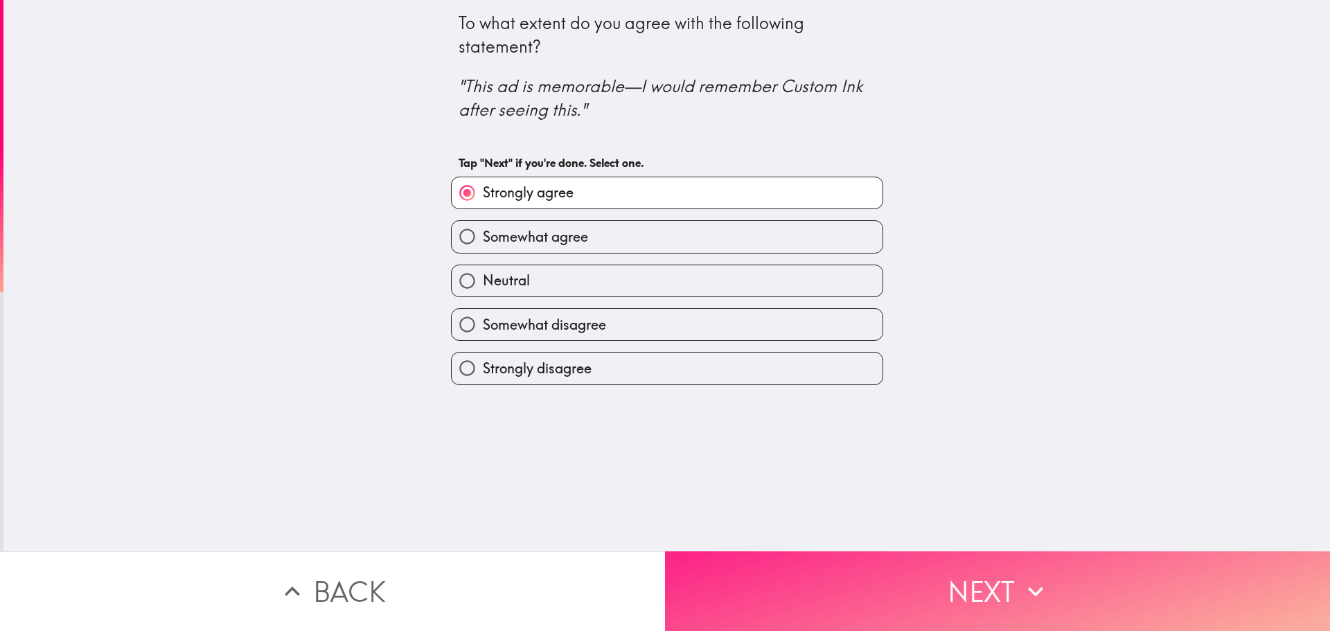
click at [826, 558] on button "Next" at bounding box center [997, 591] width 665 height 80
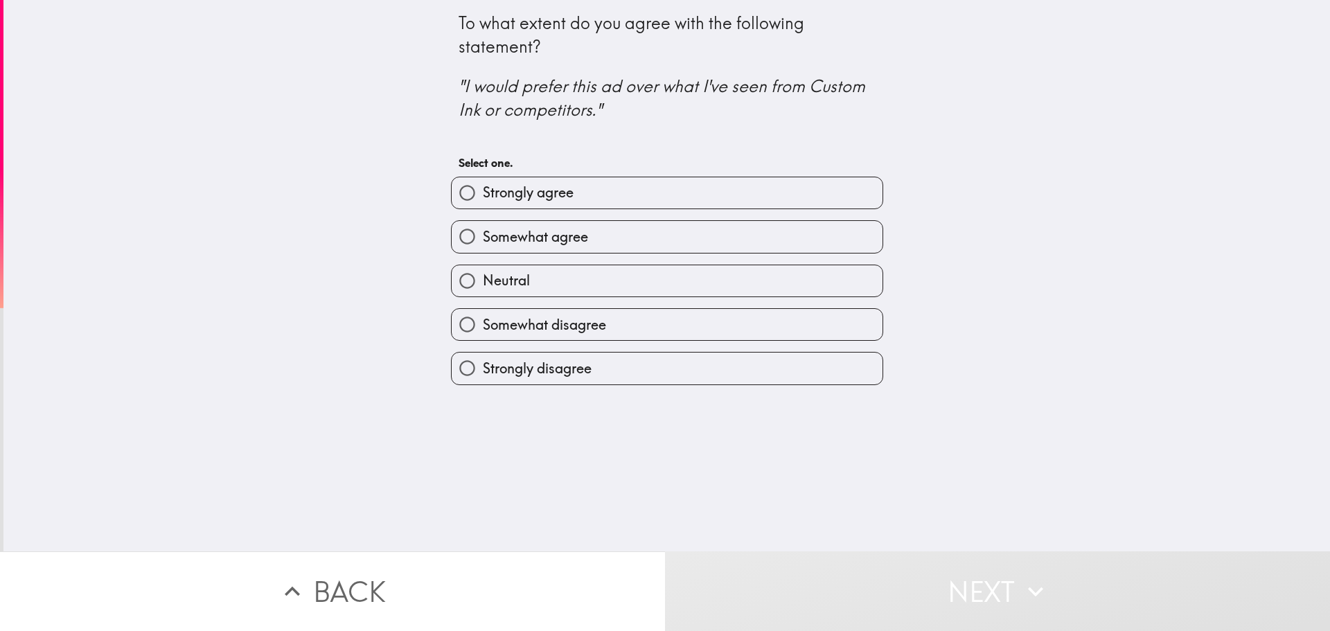
click at [508, 231] on span "Somewhat agree" at bounding box center [535, 236] width 105 height 19
click at [483, 231] on input "Somewhat agree" at bounding box center [467, 236] width 31 height 31
radio input "true"
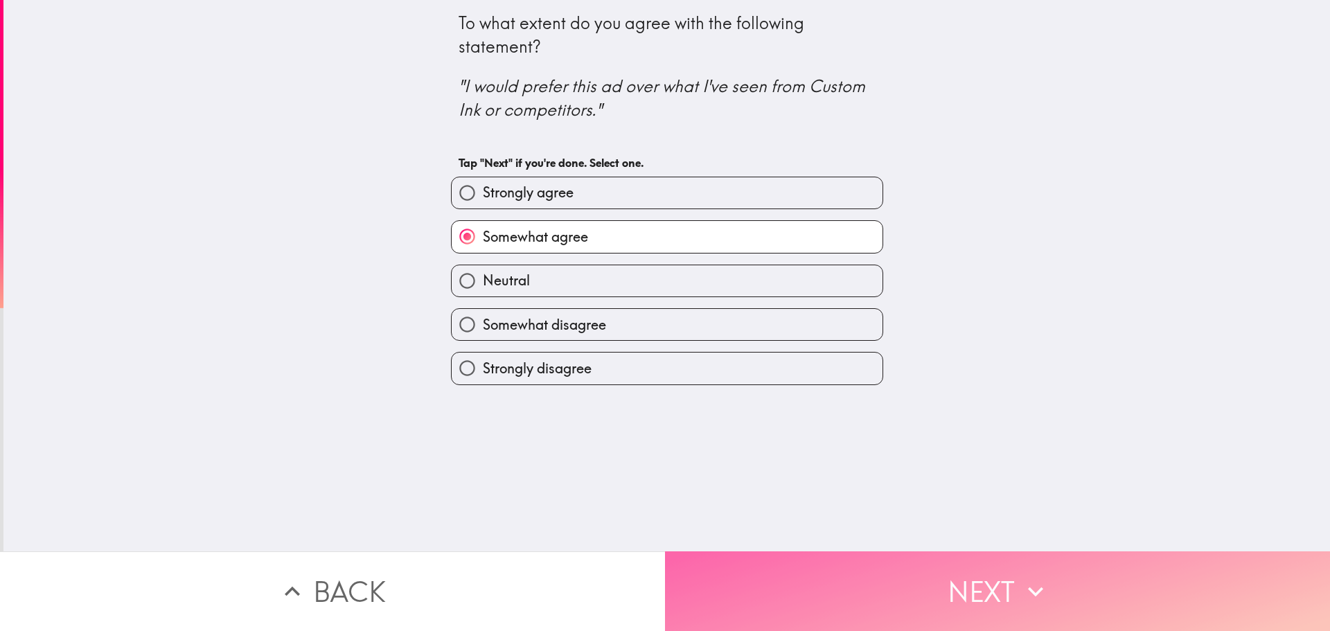
click at [787, 556] on button "Next" at bounding box center [997, 591] width 665 height 80
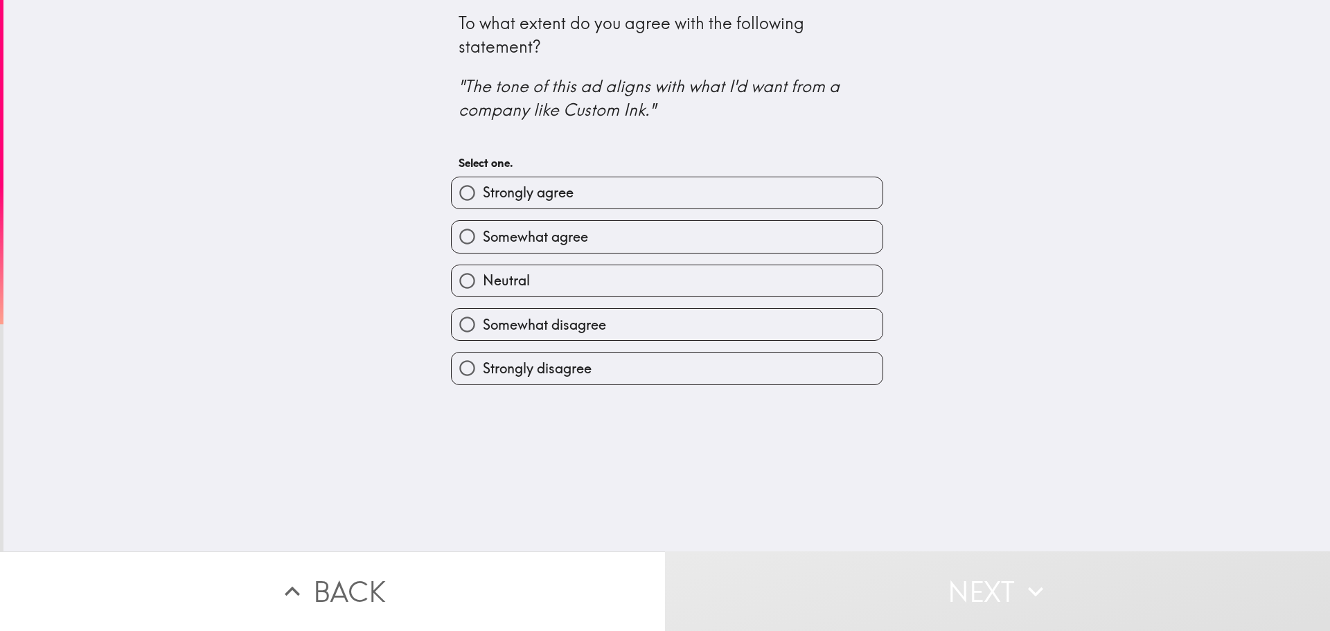
click at [553, 187] on span "Strongly agree" at bounding box center [528, 192] width 91 height 19
click at [483, 187] on input "Strongly agree" at bounding box center [467, 192] width 31 height 31
radio input "true"
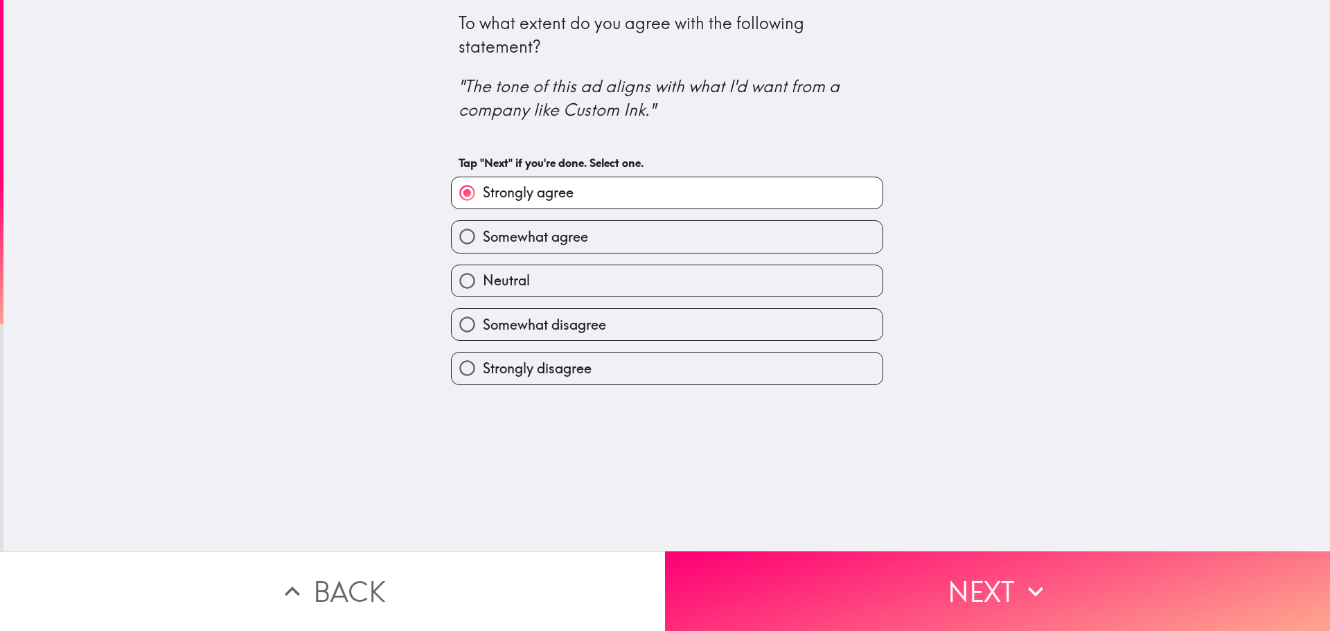
click at [596, 265] on label "Neutral" at bounding box center [667, 280] width 431 height 31
click at [483, 265] on input "Neutral" at bounding box center [467, 280] width 31 height 31
radio input "true"
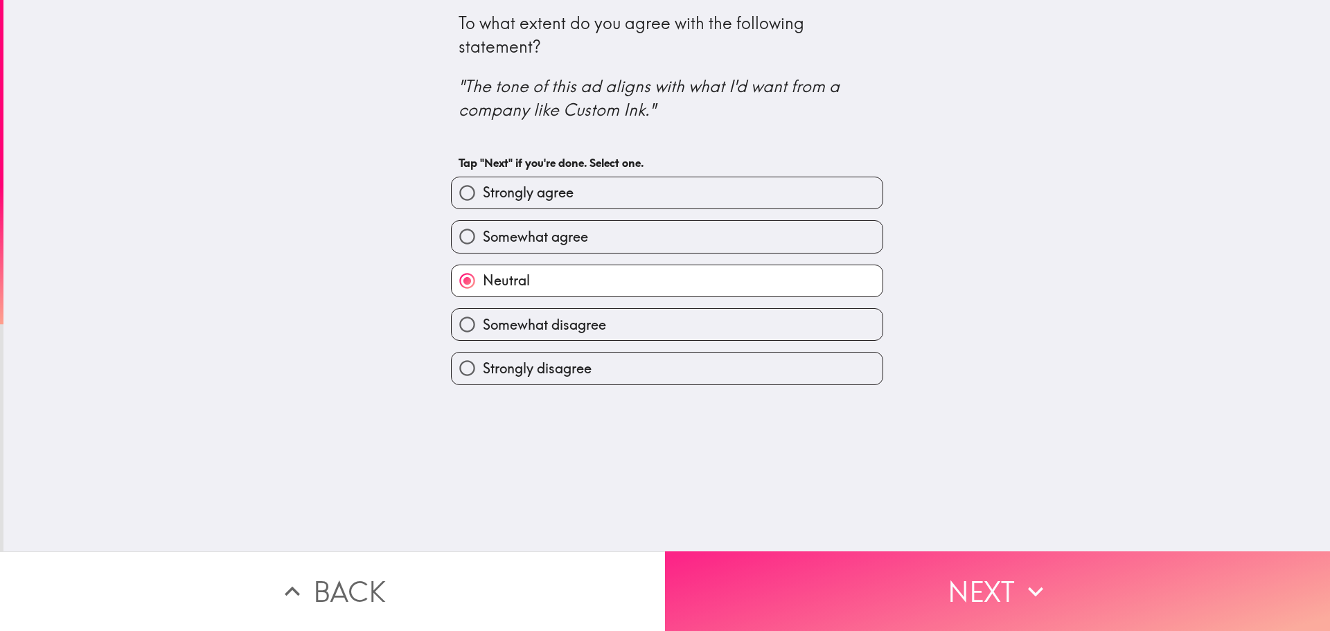
click at [875, 587] on button "Next" at bounding box center [997, 591] width 665 height 80
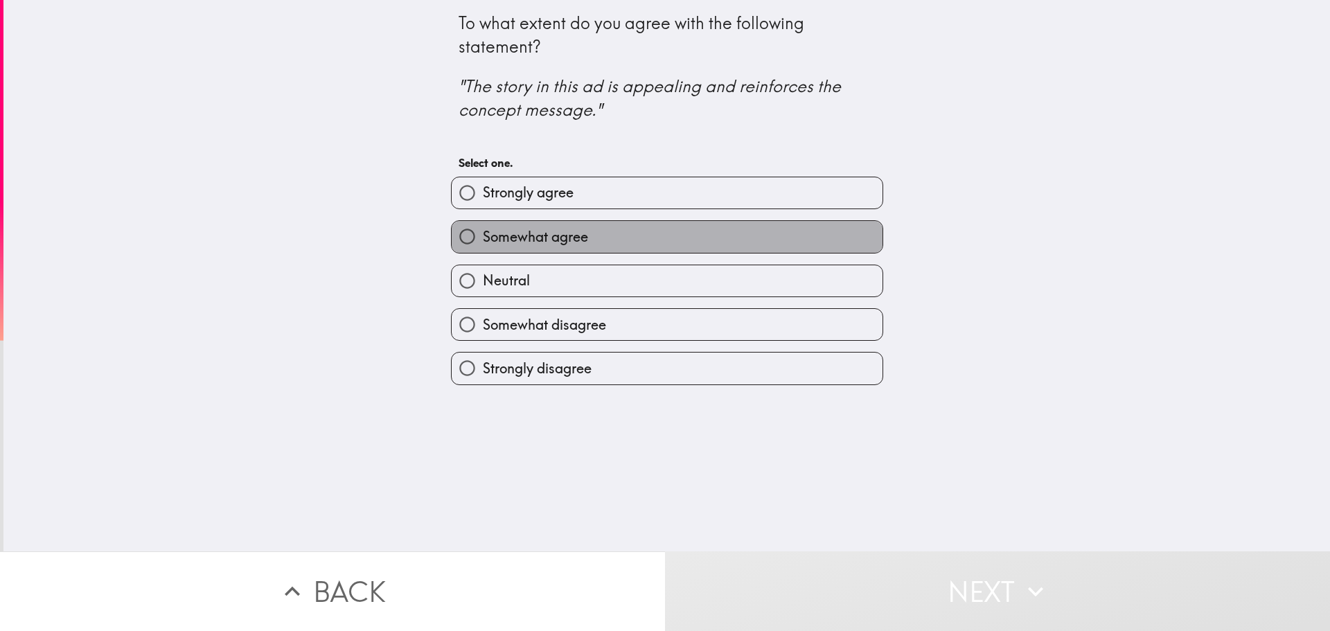
click at [510, 229] on span "Somewhat agree" at bounding box center [535, 236] width 105 height 19
click at [483, 229] on input "Somewhat agree" at bounding box center [467, 236] width 31 height 31
radio input "true"
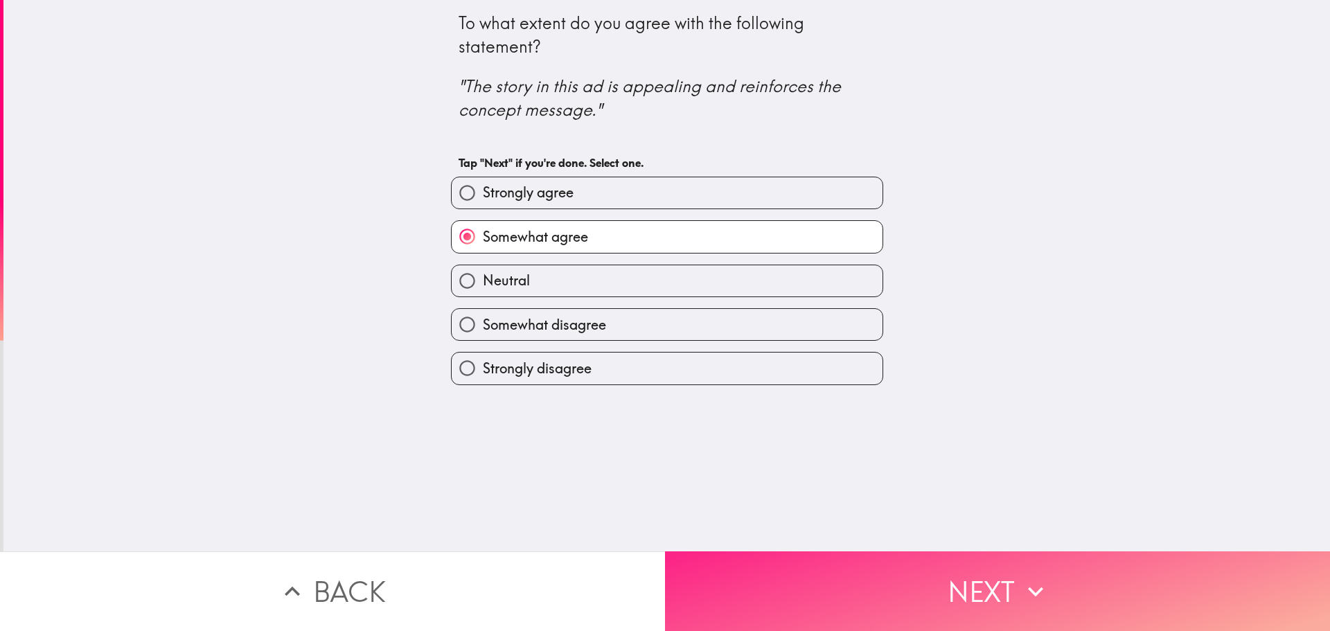
click at [997, 584] on button "Next" at bounding box center [997, 591] width 665 height 80
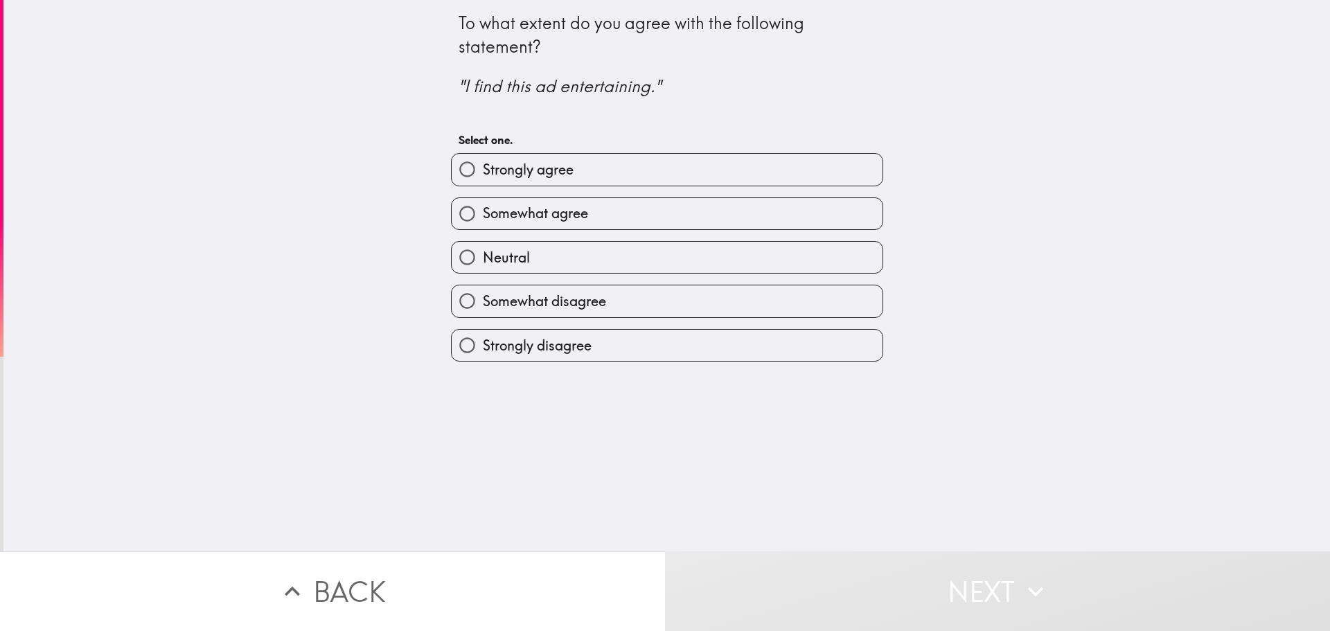
click at [624, 211] on label "Somewhat agree" at bounding box center [667, 213] width 431 height 31
click at [483, 211] on input "Somewhat agree" at bounding box center [467, 213] width 31 height 31
radio input "true"
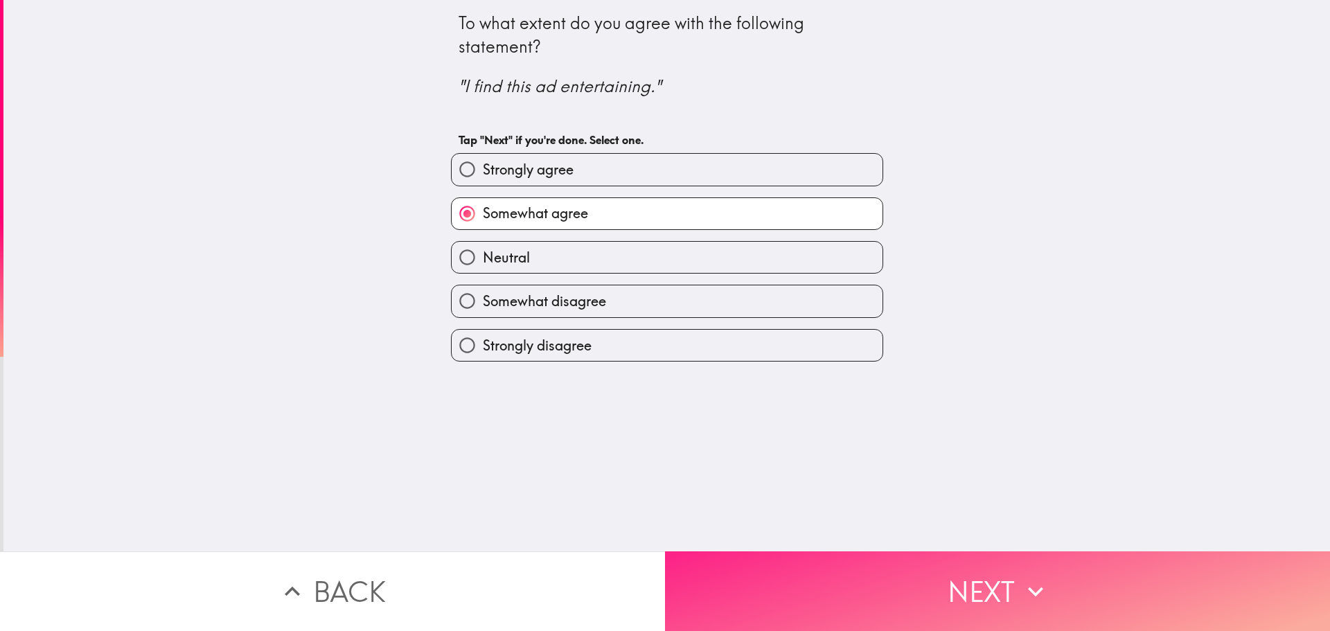
click at [839, 557] on button "Next" at bounding box center [997, 591] width 665 height 80
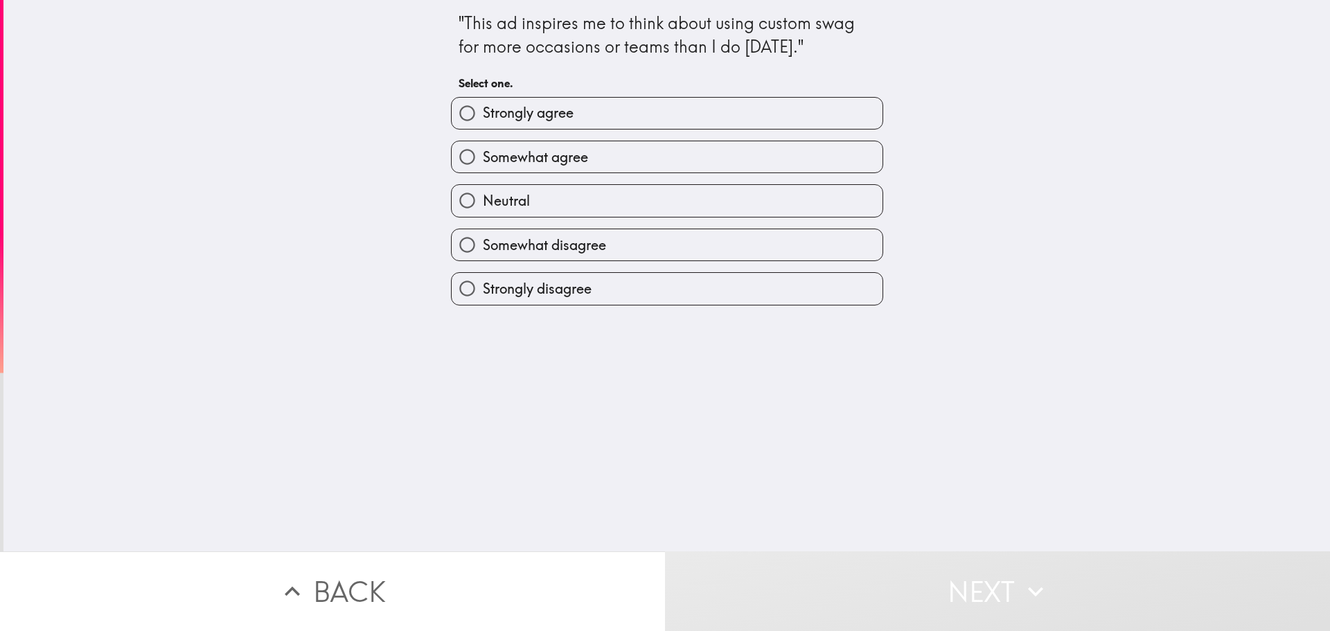
click at [486, 111] on span "Strongly agree" at bounding box center [528, 112] width 91 height 19
click at [483, 111] on input "Strongly agree" at bounding box center [467, 113] width 31 height 31
radio input "true"
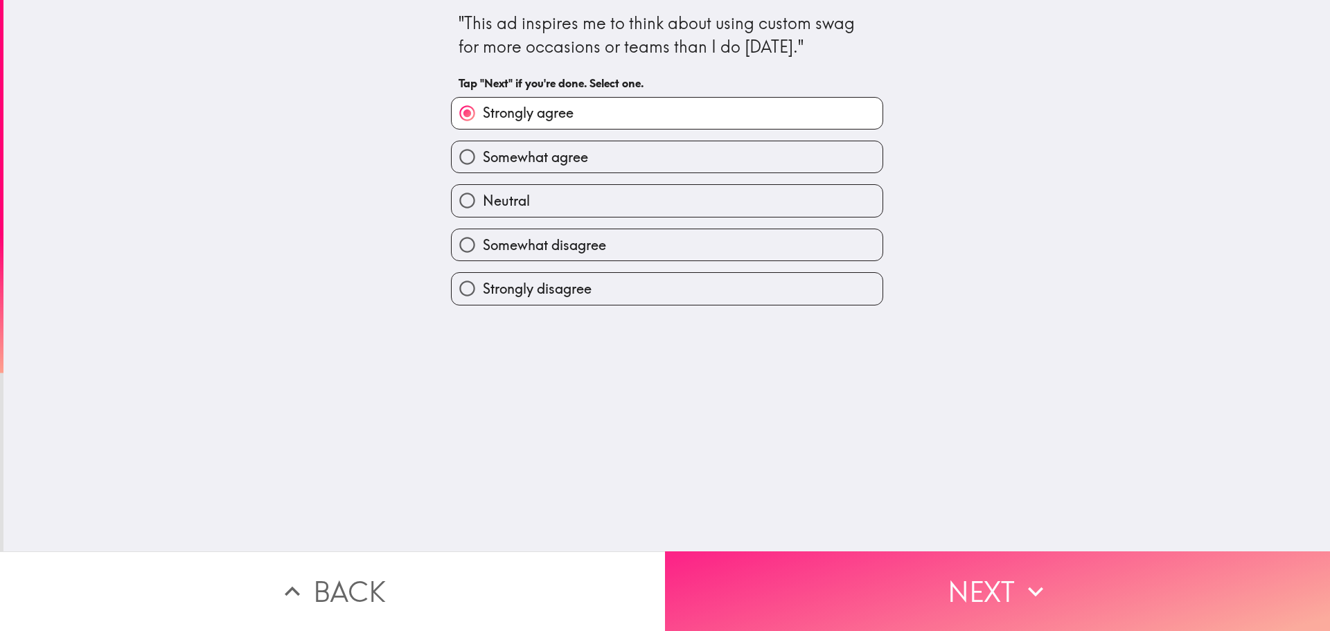
click at [939, 551] on button "Next" at bounding box center [997, 591] width 665 height 80
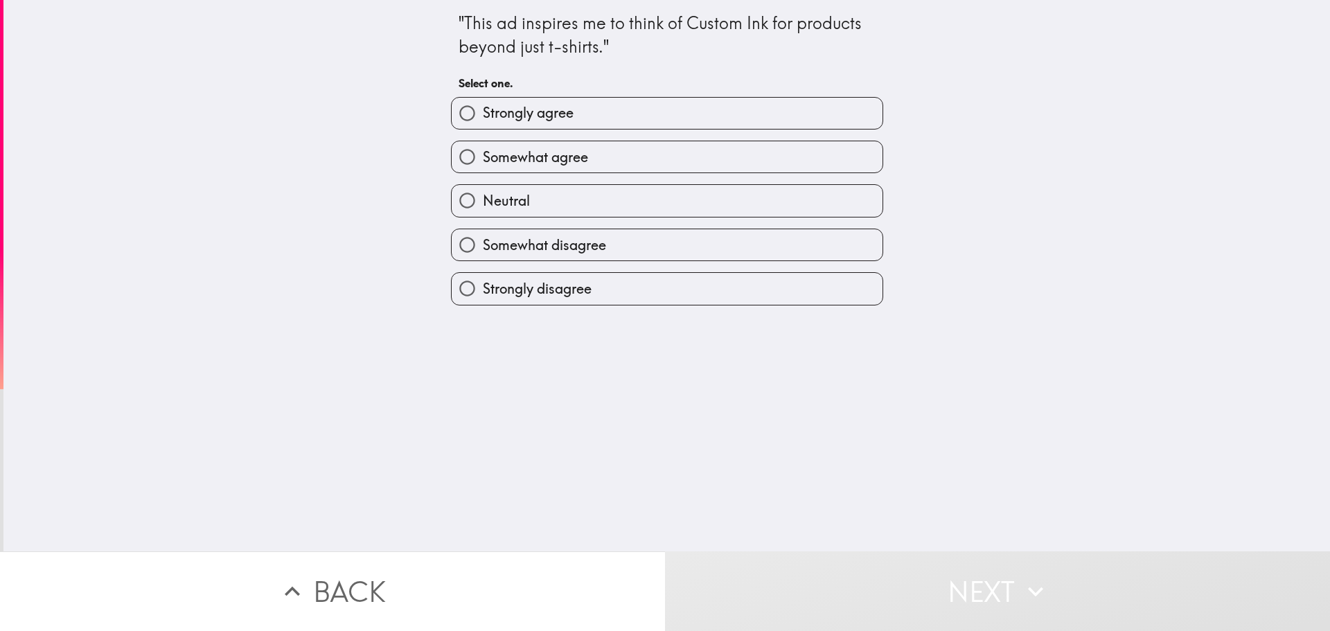
click at [502, 112] on span "Strongly agree" at bounding box center [528, 112] width 91 height 19
click at [483, 112] on input "Strongly agree" at bounding box center [467, 113] width 31 height 31
radio input "true"
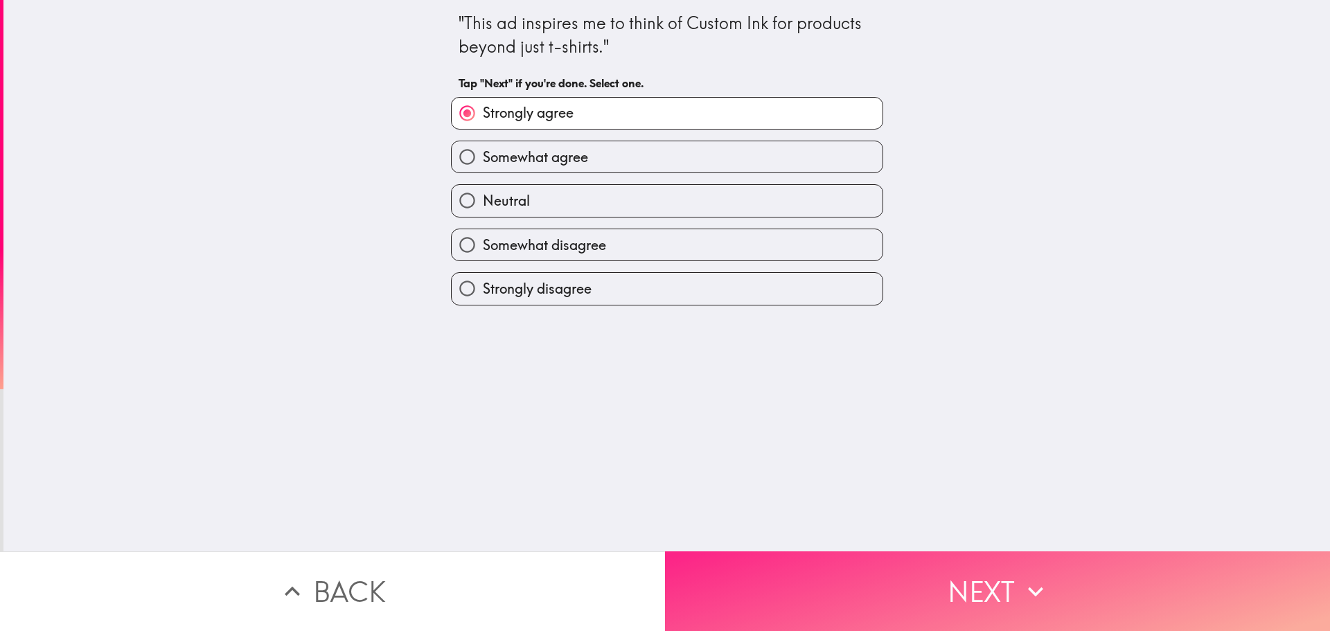
click at [942, 594] on button "Next" at bounding box center [997, 591] width 665 height 80
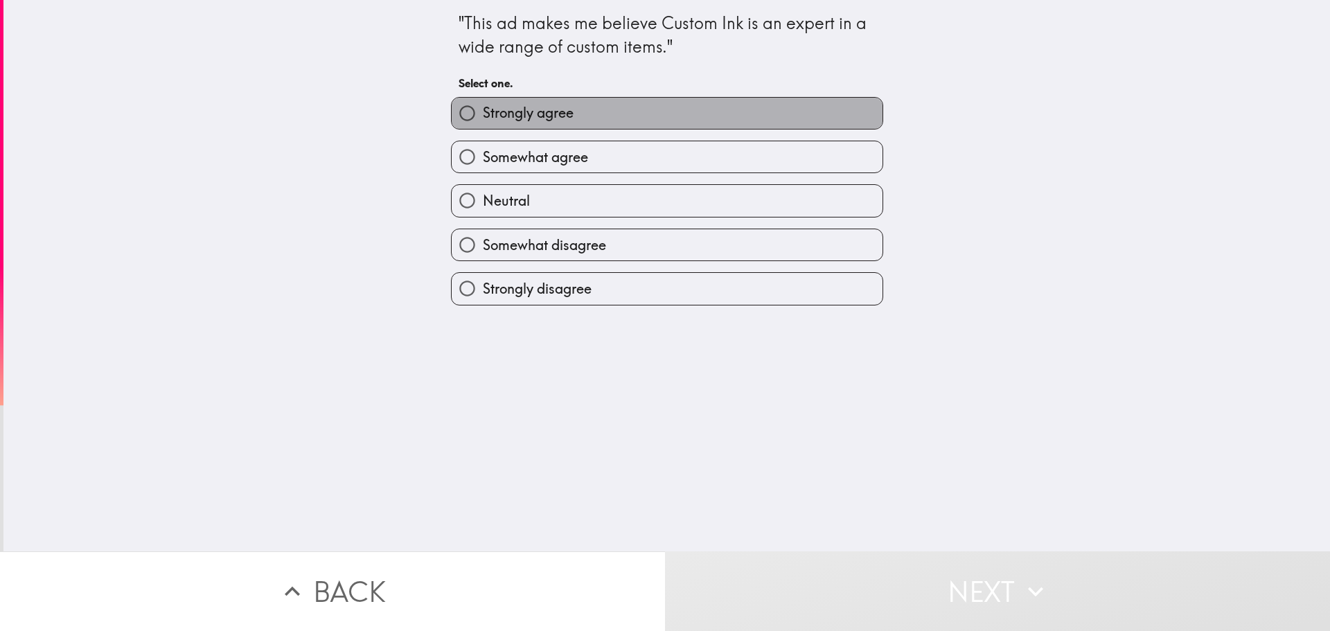
click at [590, 102] on label "Strongly agree" at bounding box center [667, 113] width 431 height 31
click at [483, 102] on input "Strongly agree" at bounding box center [467, 113] width 31 height 31
radio input "true"
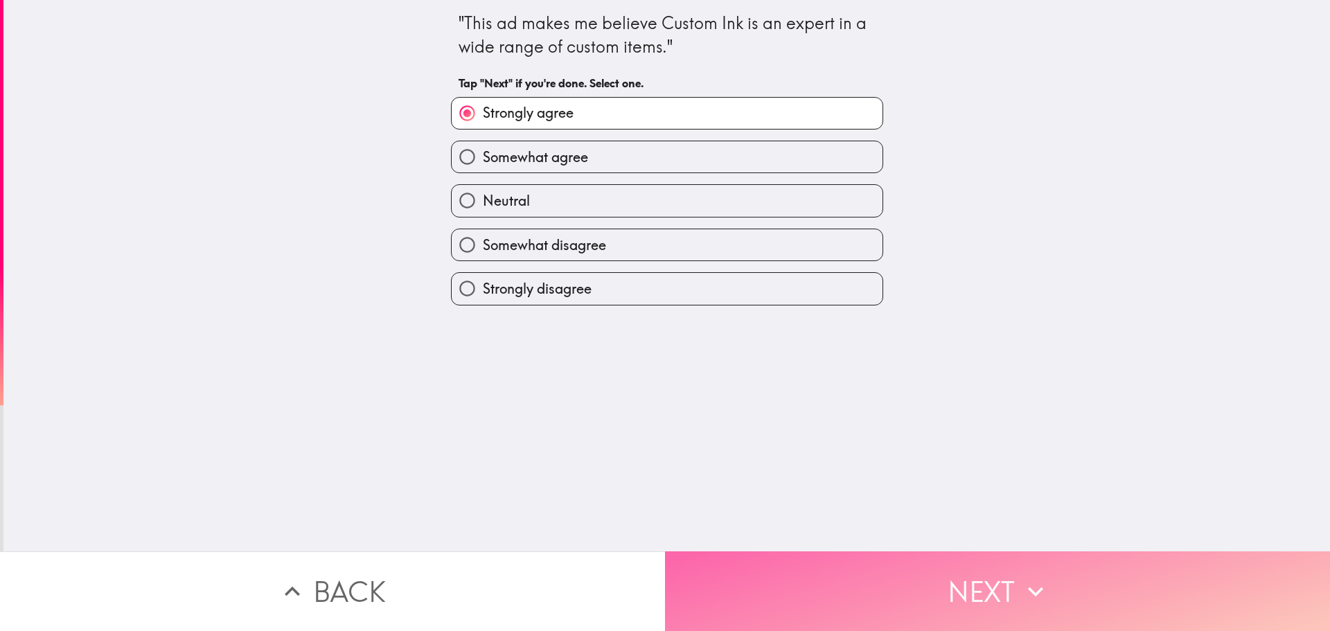
click at [819, 551] on button "Next" at bounding box center [997, 591] width 665 height 80
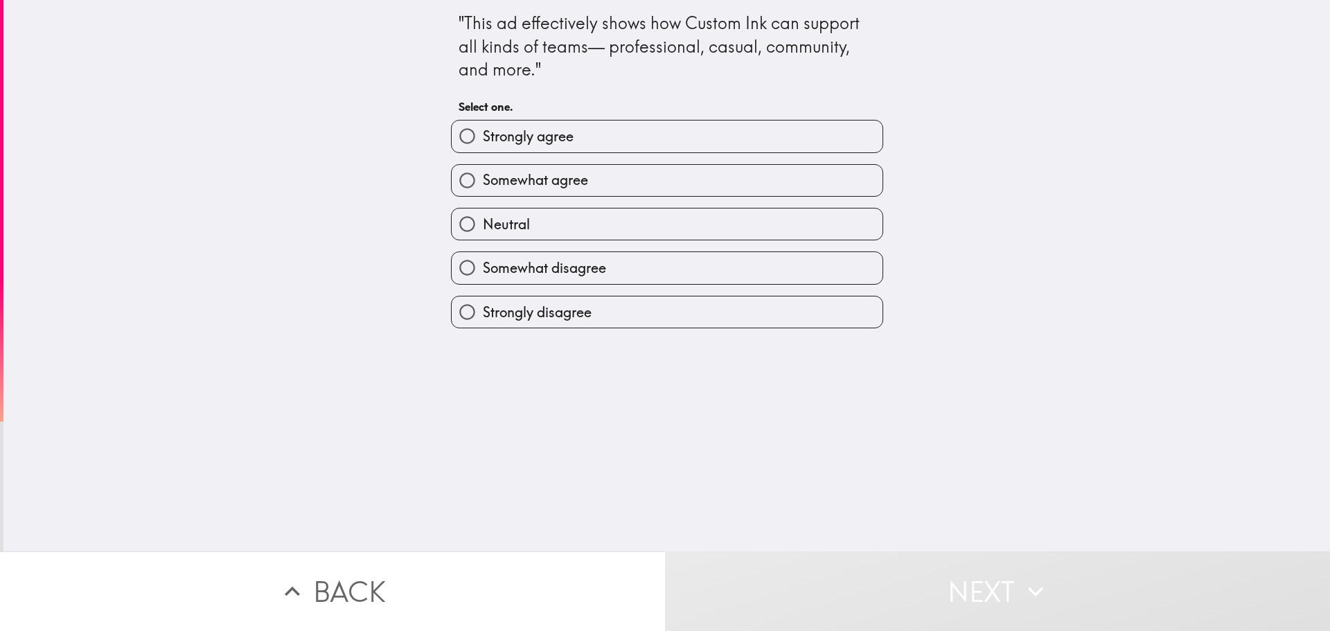
click at [604, 146] on label "Strongly agree" at bounding box center [667, 136] width 431 height 31
click at [483, 146] on input "Strongly agree" at bounding box center [467, 136] width 31 height 31
radio input "true"
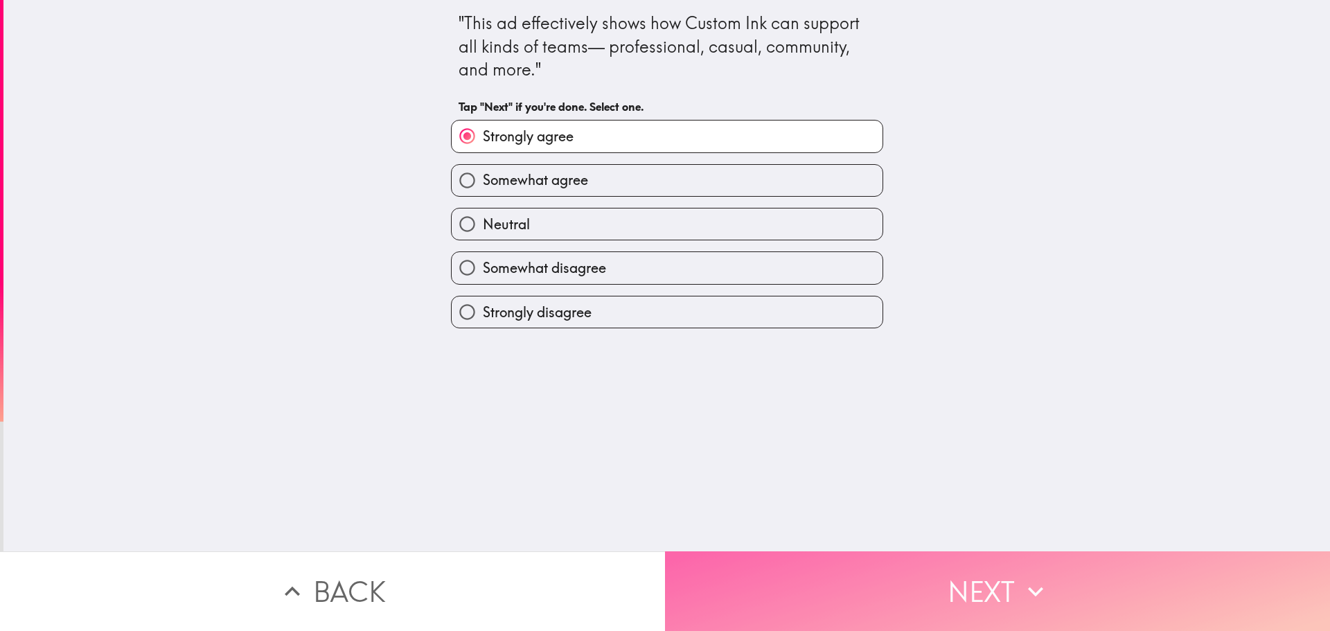
click at [812, 551] on button "Next" at bounding box center [997, 591] width 665 height 80
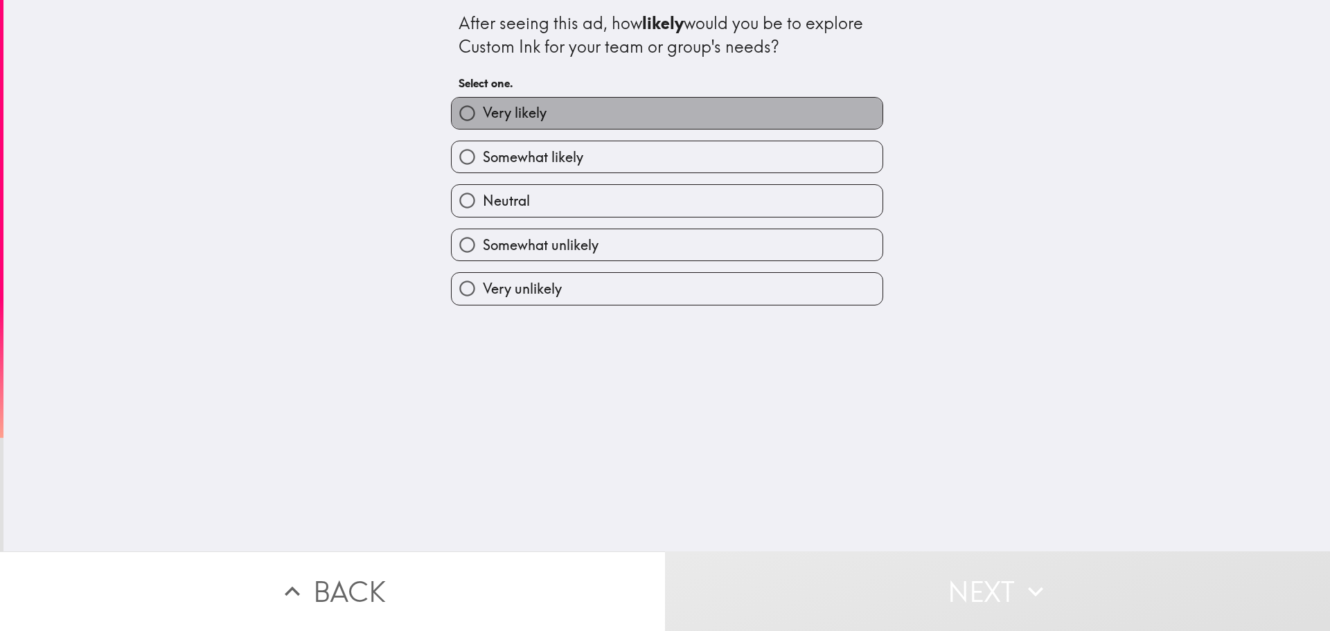
click at [548, 118] on label "Very likely" at bounding box center [667, 113] width 431 height 31
click at [483, 118] on input "Very likely" at bounding box center [467, 113] width 31 height 31
radio input "true"
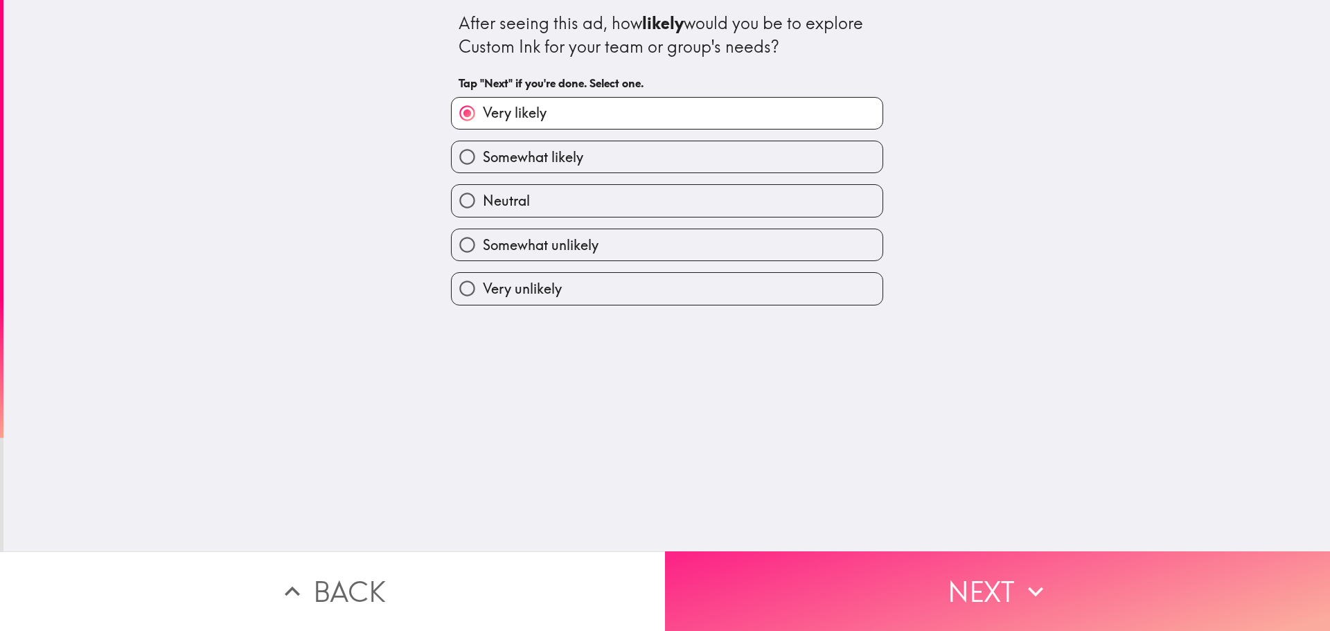
click at [862, 581] on button "Next" at bounding box center [997, 591] width 665 height 80
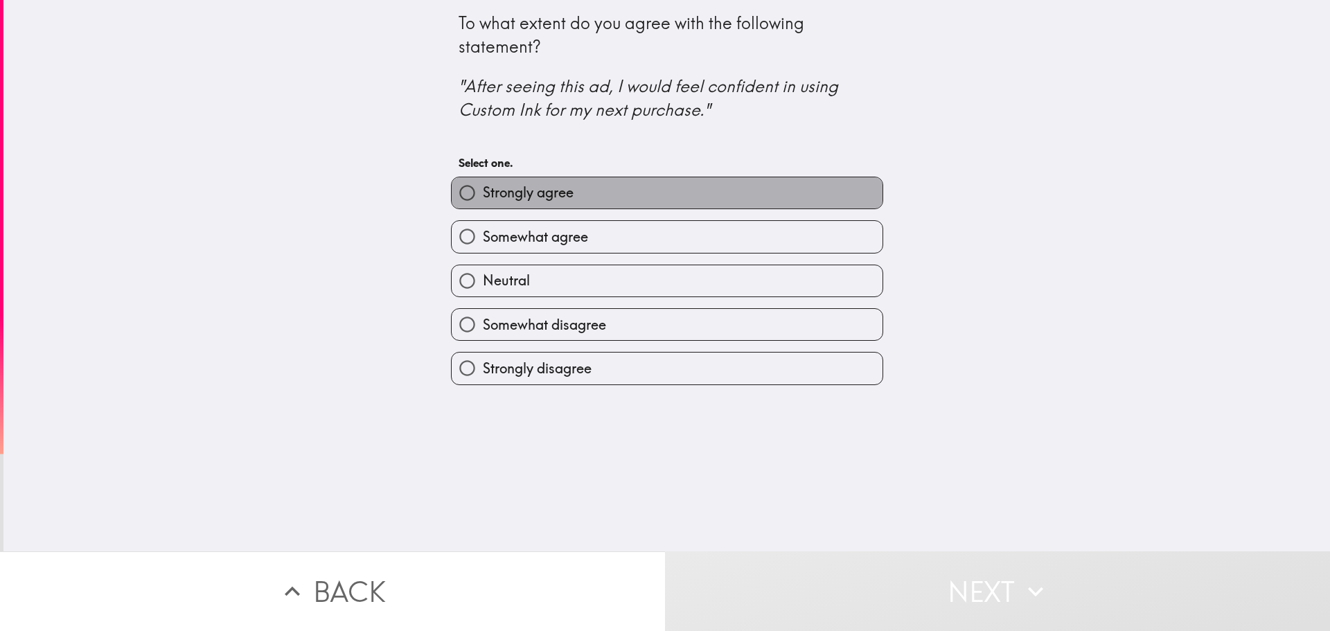
click at [545, 190] on span "Strongly agree" at bounding box center [528, 192] width 91 height 19
click at [483, 190] on input "Strongly agree" at bounding box center [467, 192] width 31 height 31
radio input "true"
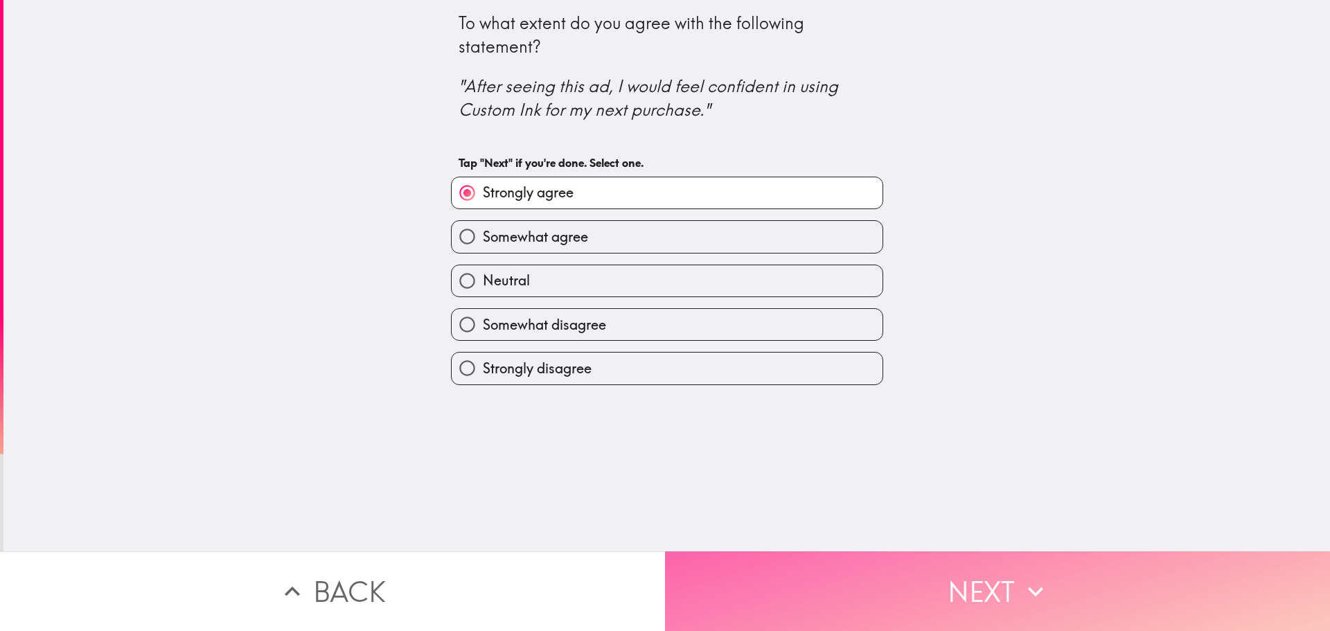
click at [834, 562] on button "Next" at bounding box center [997, 591] width 665 height 80
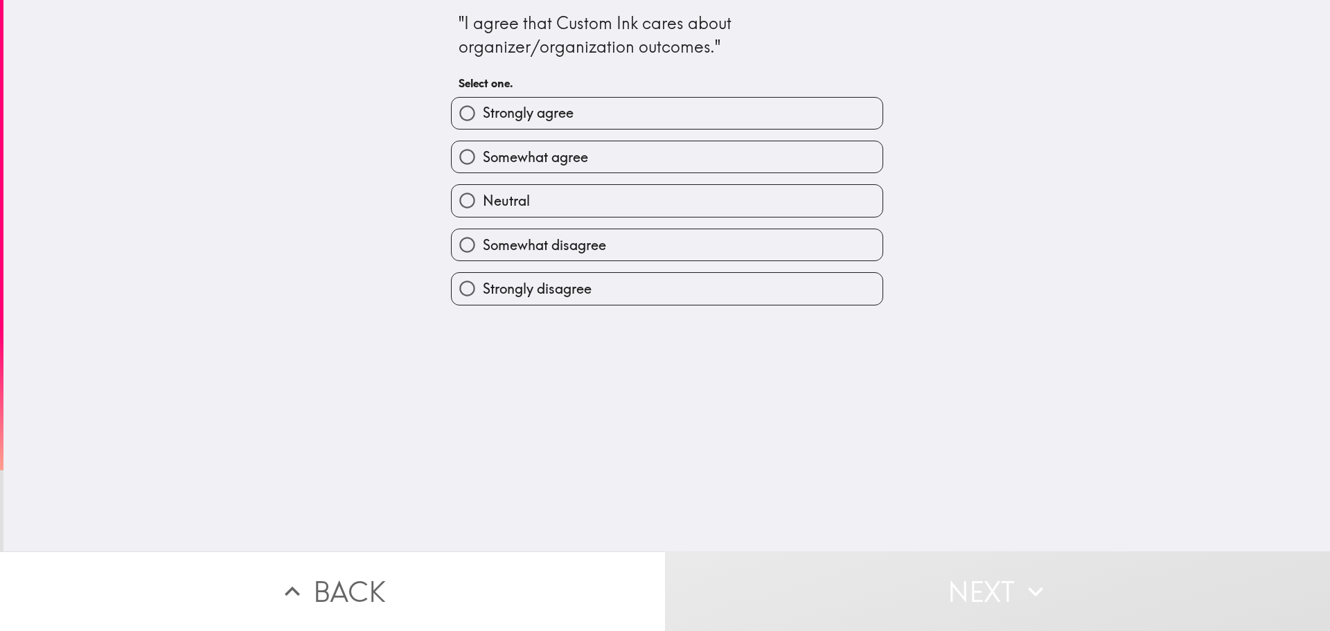
click at [524, 115] on span "Strongly agree" at bounding box center [528, 112] width 91 height 19
click at [483, 115] on input "Strongly agree" at bounding box center [467, 113] width 31 height 31
radio input "true"
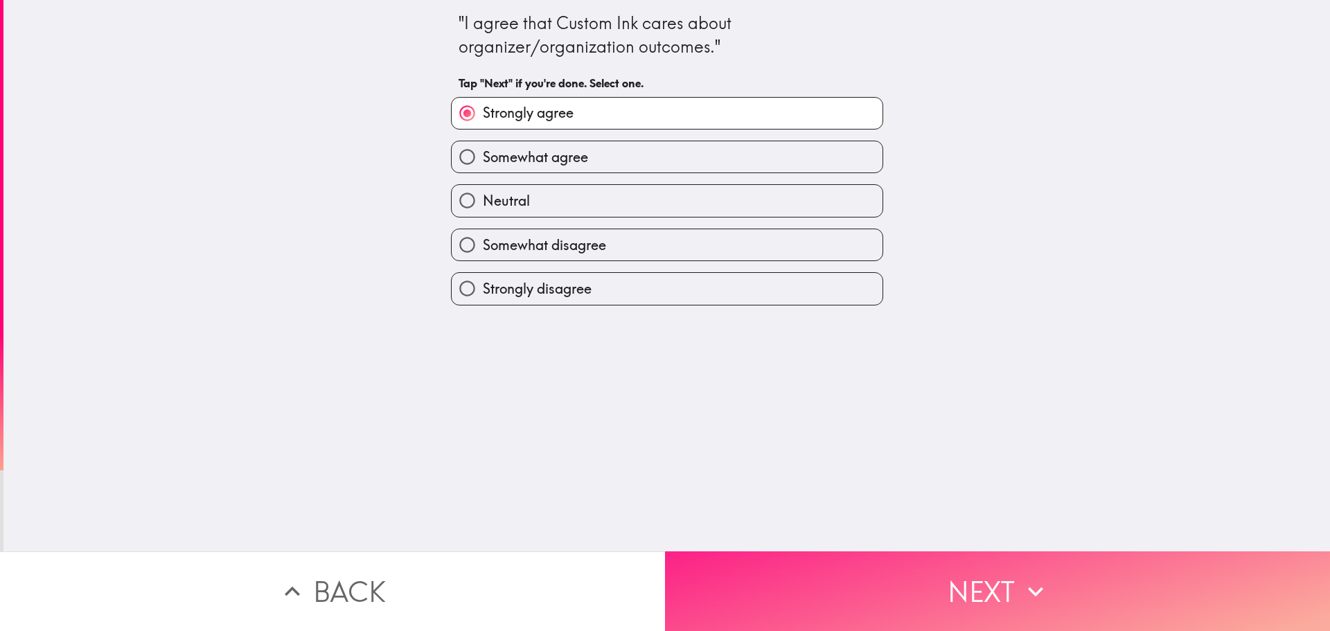
click at [890, 574] on button "Next" at bounding box center [997, 591] width 665 height 80
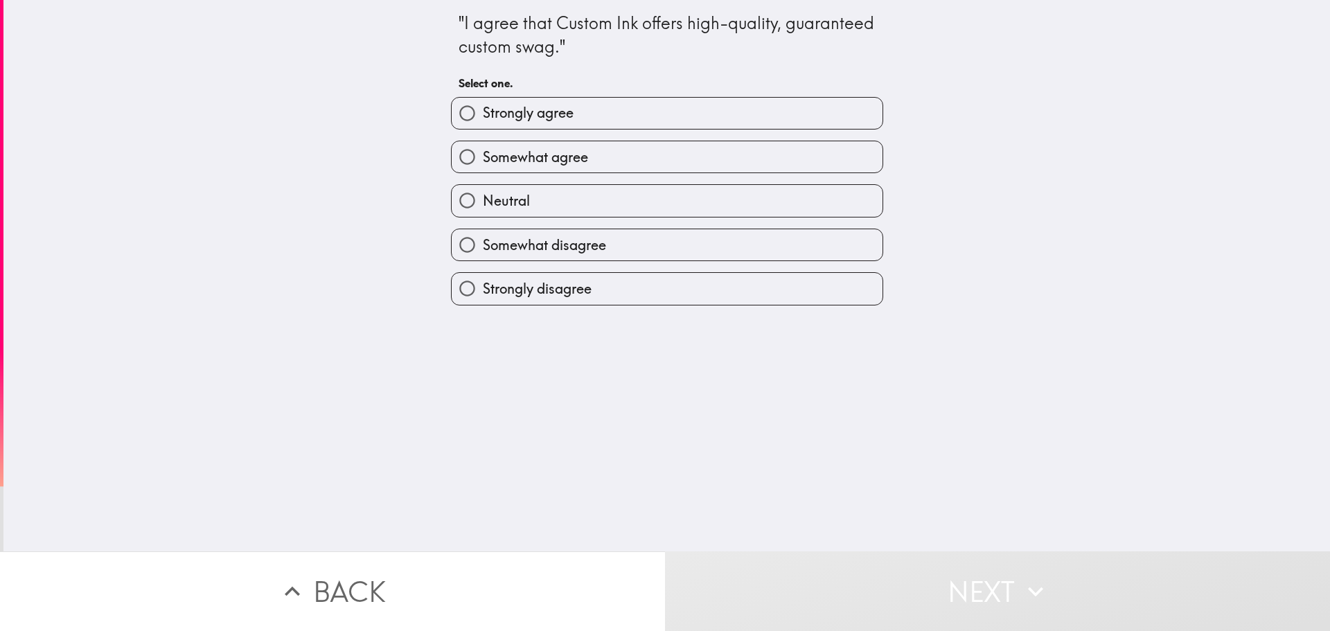
click at [666, 107] on label "Strongly agree" at bounding box center [667, 113] width 431 height 31
click at [483, 107] on input "Strongly agree" at bounding box center [467, 113] width 31 height 31
radio input "true"
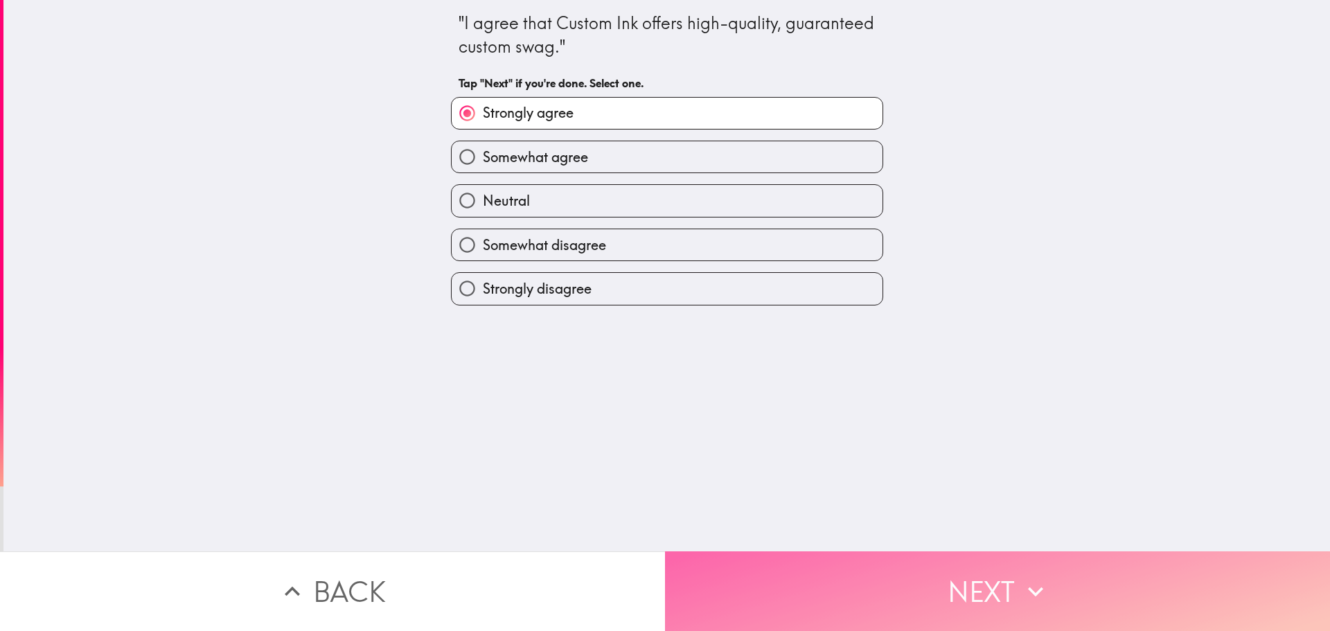
click at [923, 575] on button "Next" at bounding box center [997, 591] width 665 height 80
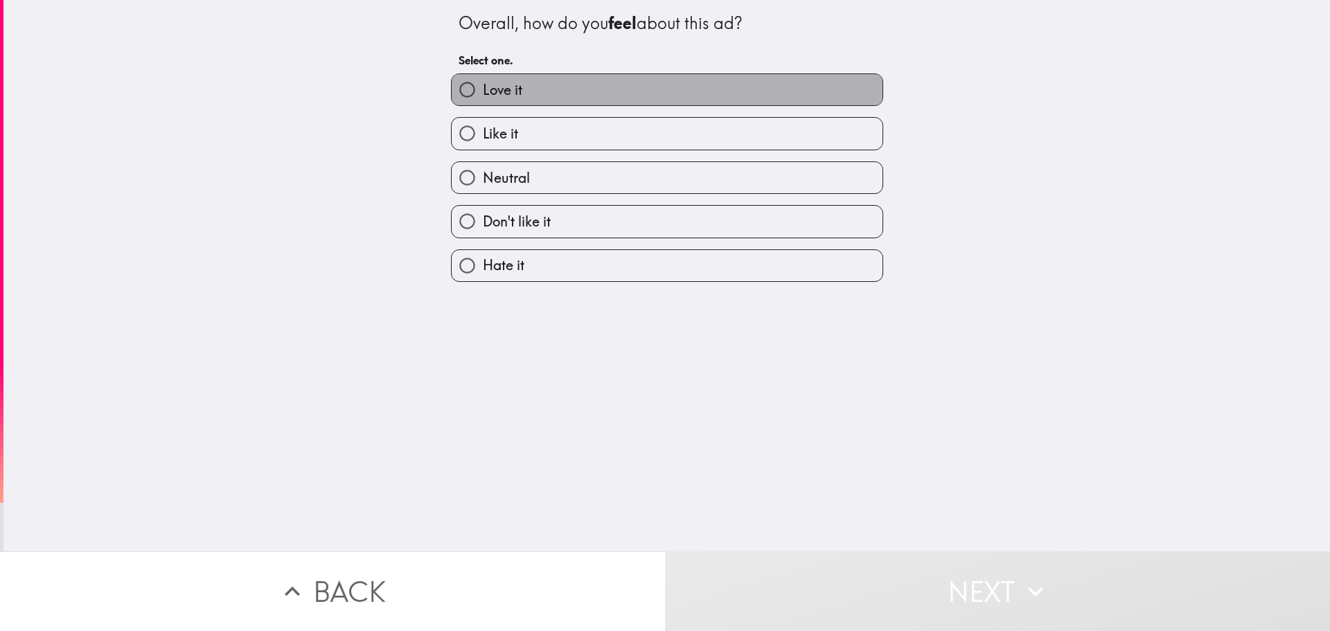
click at [603, 98] on label "Love it" at bounding box center [667, 89] width 431 height 31
click at [483, 98] on input "Love it" at bounding box center [467, 89] width 31 height 31
radio input "true"
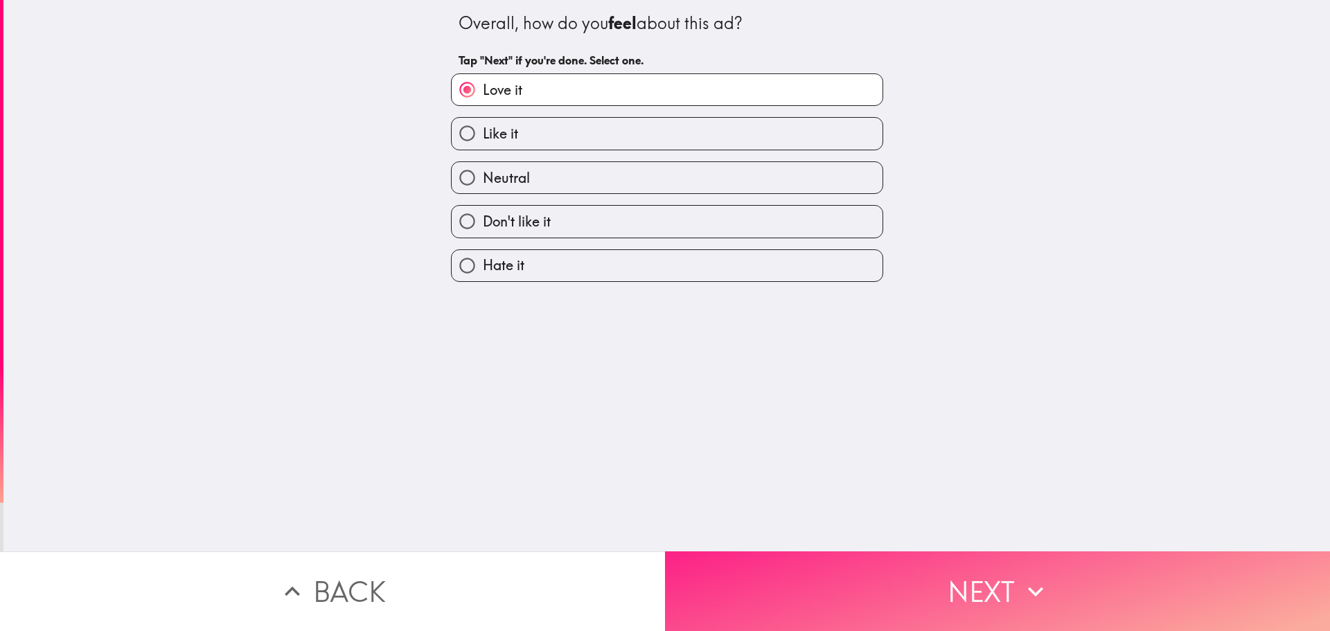
click at [852, 589] on button "Next" at bounding box center [997, 591] width 665 height 80
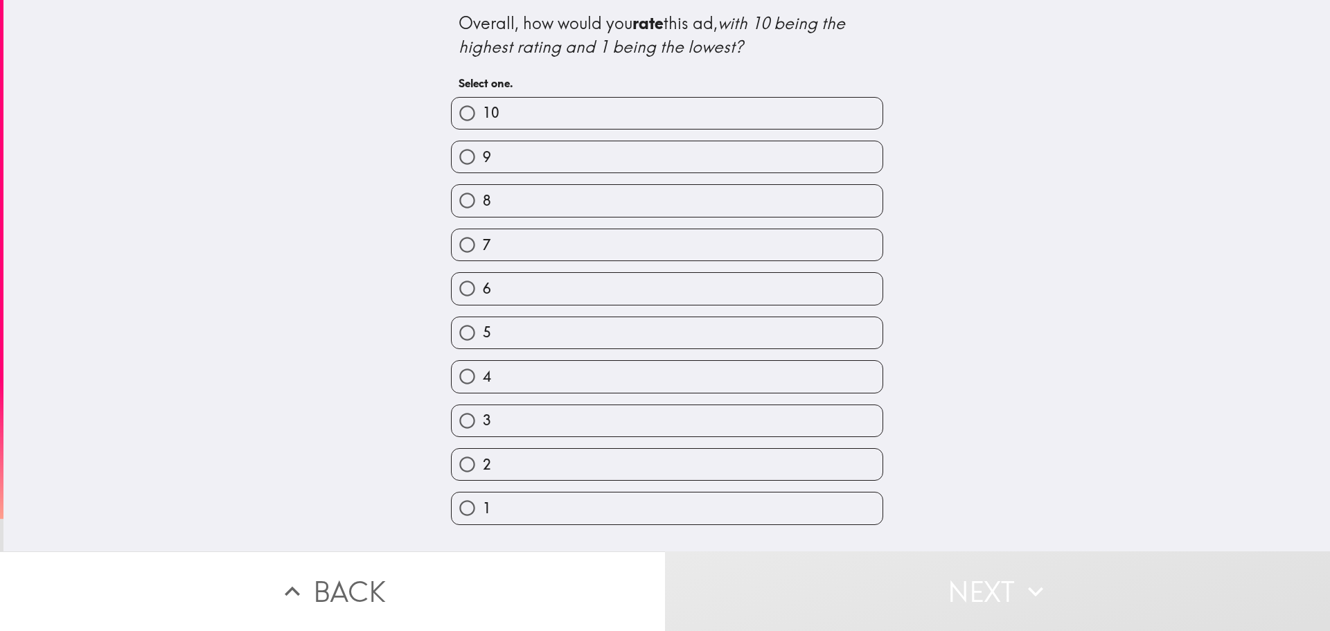
click at [524, 112] on label "10" at bounding box center [667, 113] width 431 height 31
click at [483, 112] on input "10" at bounding box center [467, 113] width 31 height 31
radio input "true"
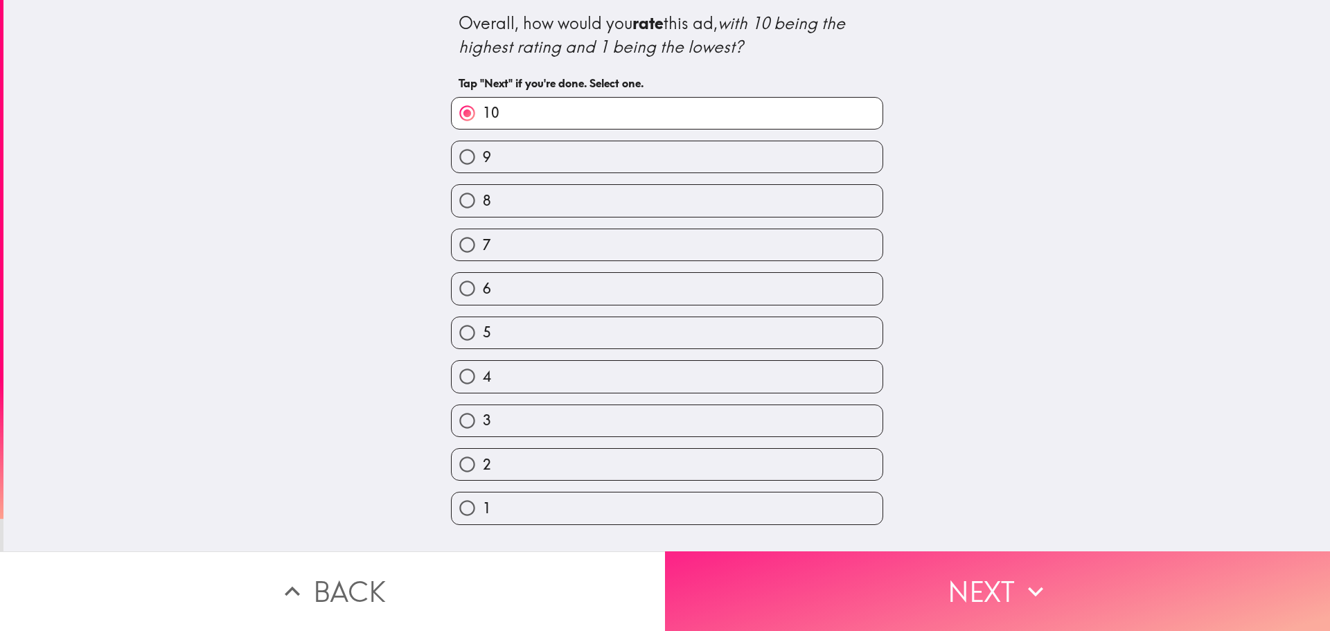
click at [856, 581] on button "Next" at bounding box center [997, 591] width 665 height 80
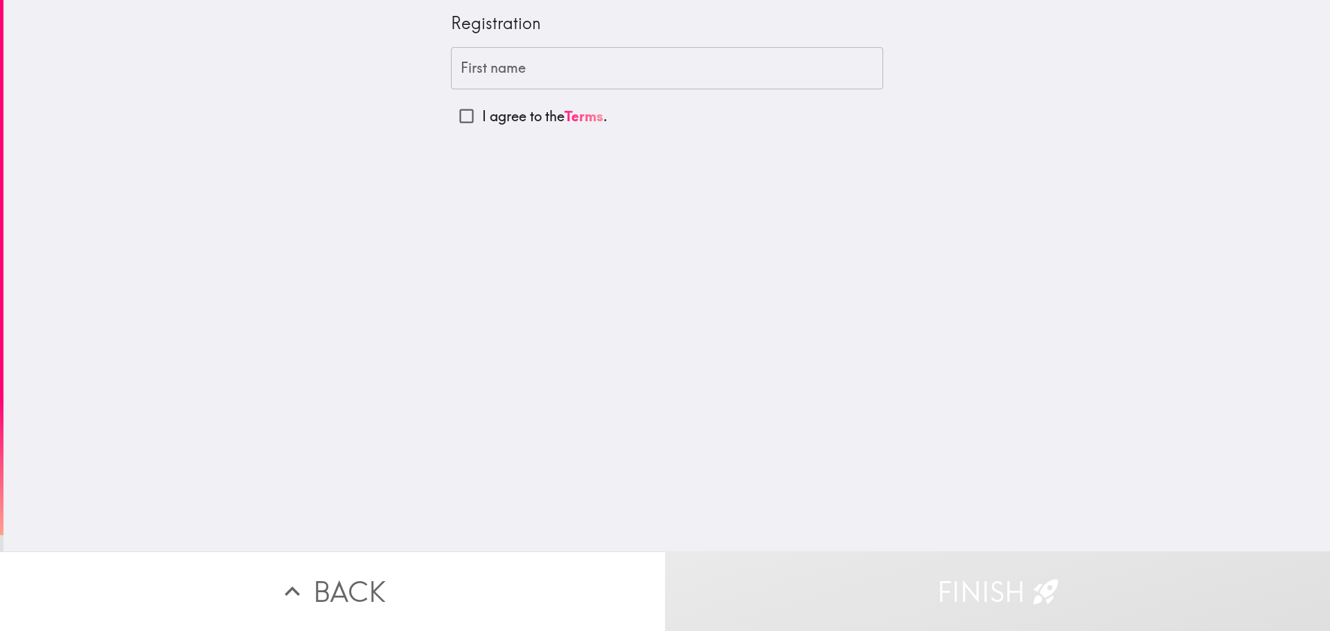
click at [582, 75] on input "First name" at bounding box center [667, 68] width 432 height 43
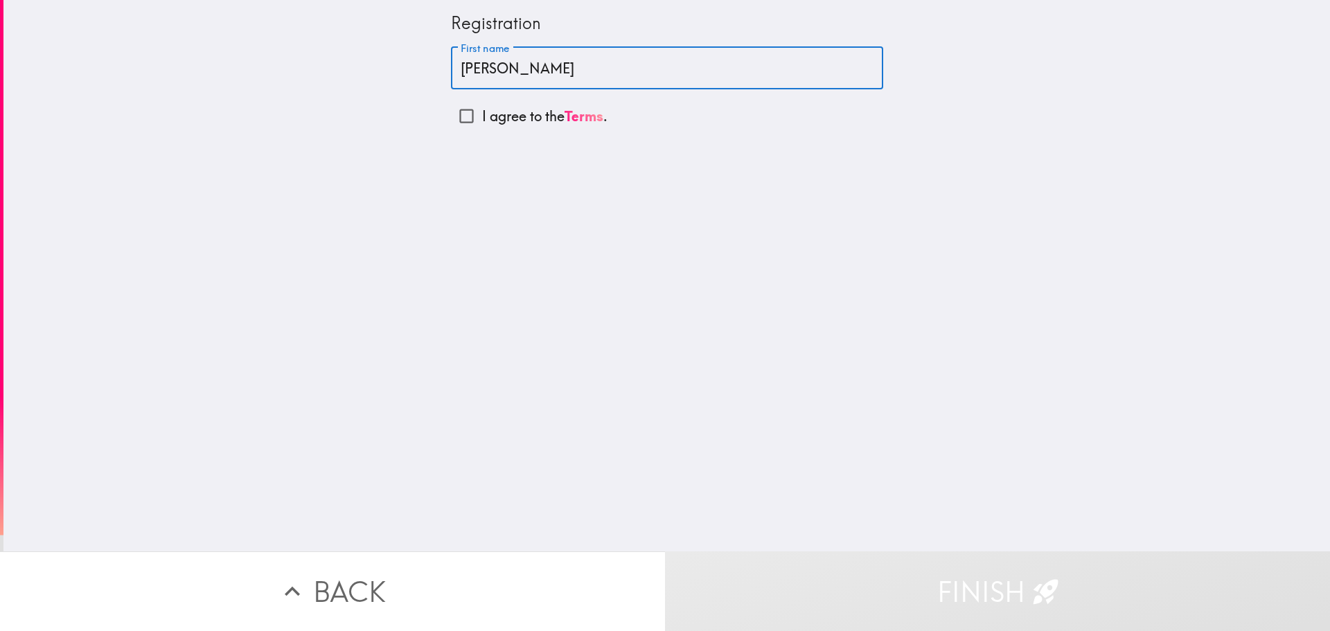
type input "[PERSON_NAME]"
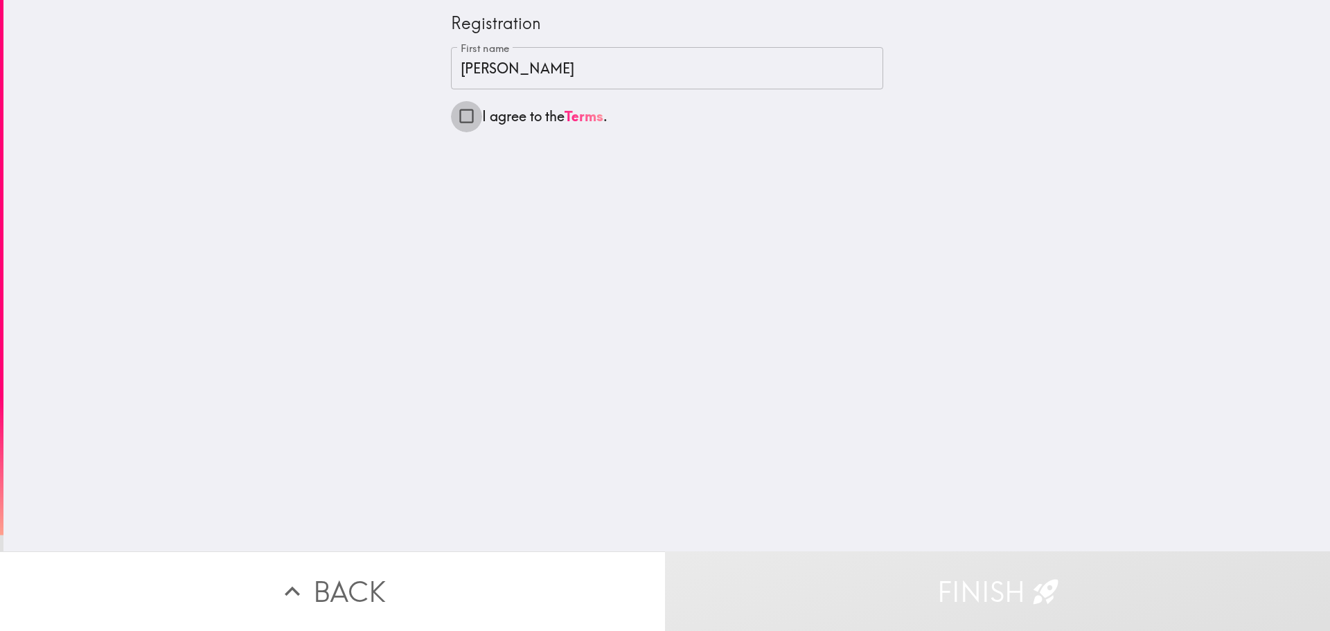
click at [454, 120] on input "I agree to the Terms ." at bounding box center [466, 115] width 31 height 31
checkbox input "true"
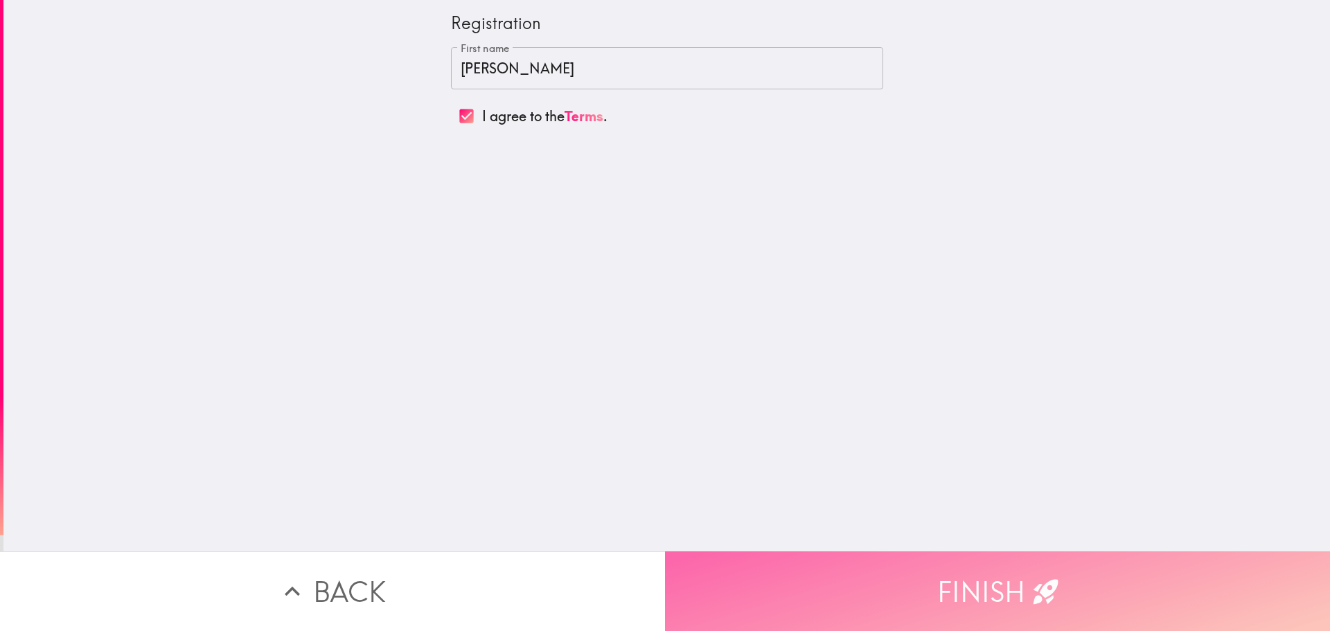
click at [914, 557] on button "Finish" at bounding box center [997, 591] width 665 height 80
